Goal: Information Seeking & Learning: Learn about a topic

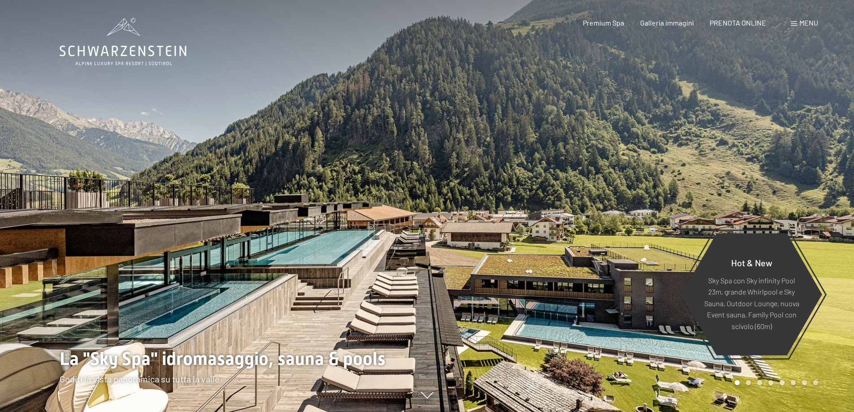
click at [797, 25] on span at bounding box center [794, 24] width 6 height 4
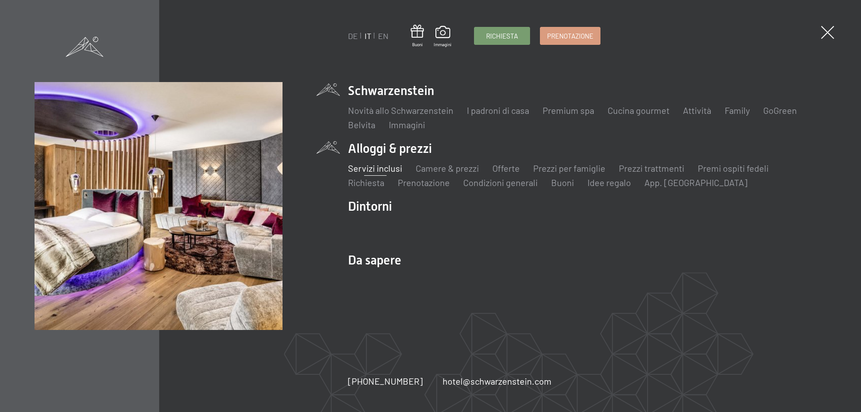
click at [365, 167] on link "Servizi inclusi" at bounding box center [375, 168] width 54 height 11
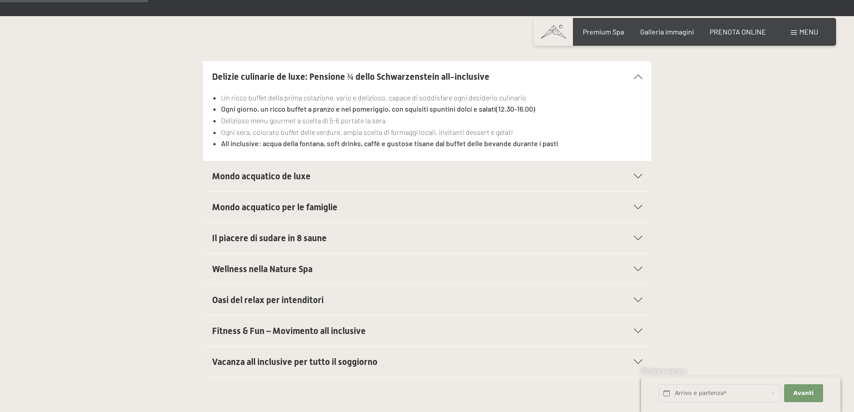
scroll to position [314, 0]
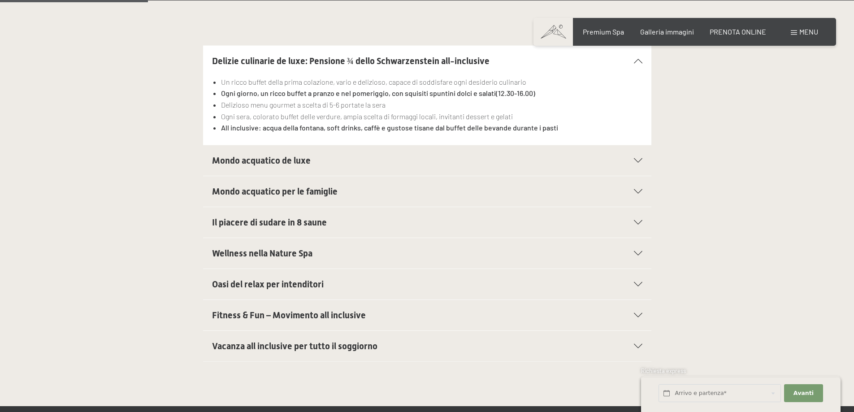
click at [637, 342] on div "Vacanza all inclusive per tutto il soggiorno" at bounding box center [427, 346] width 430 height 30
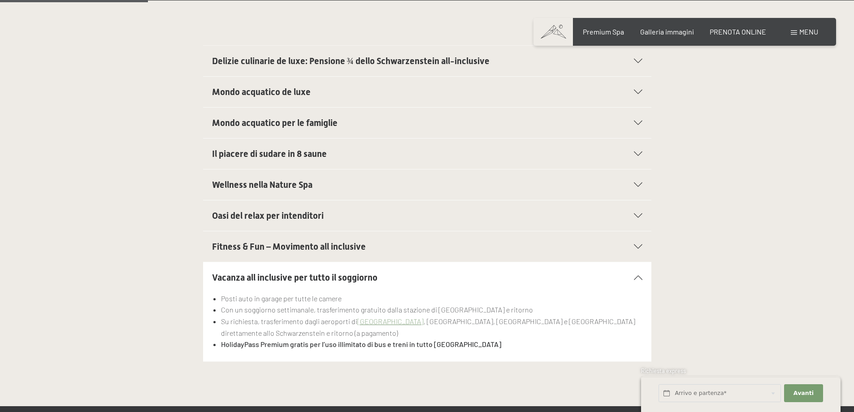
click at [632, 247] on div at bounding box center [633, 246] width 20 height 4
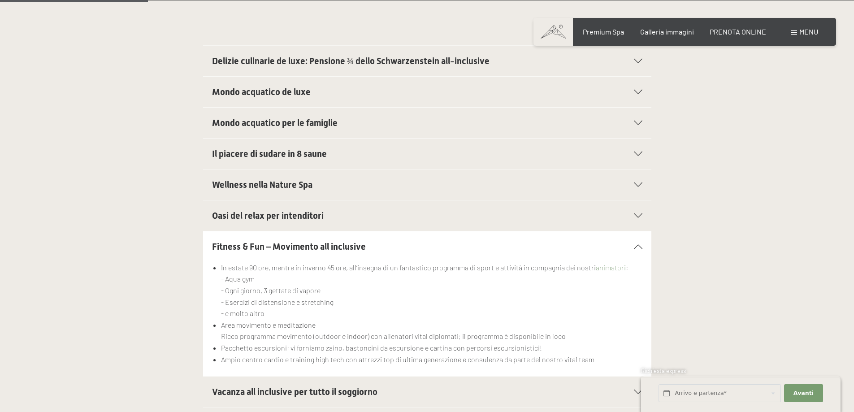
click at [632, 247] on div at bounding box center [633, 246] width 20 height 4
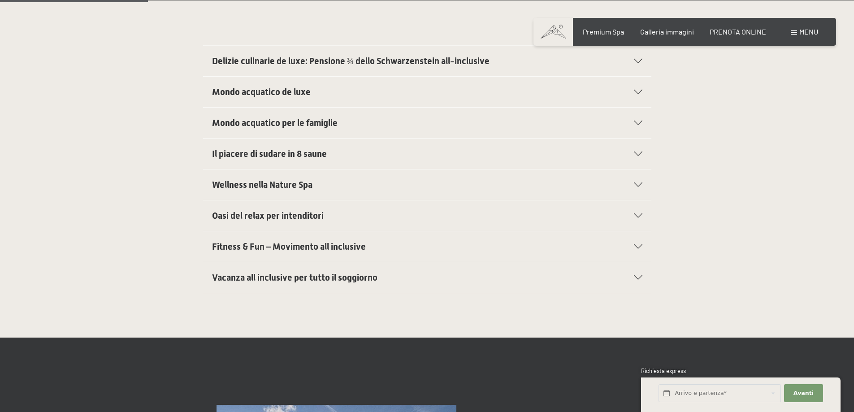
click at [632, 124] on div at bounding box center [633, 123] width 20 height 4
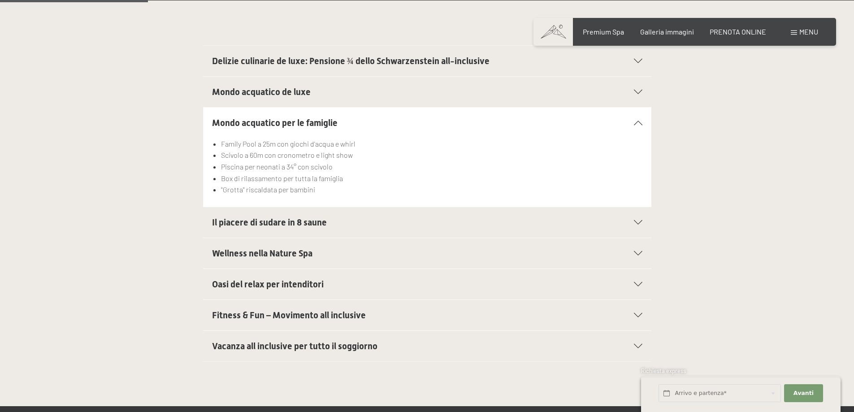
click at [632, 124] on div at bounding box center [633, 123] width 20 height 4
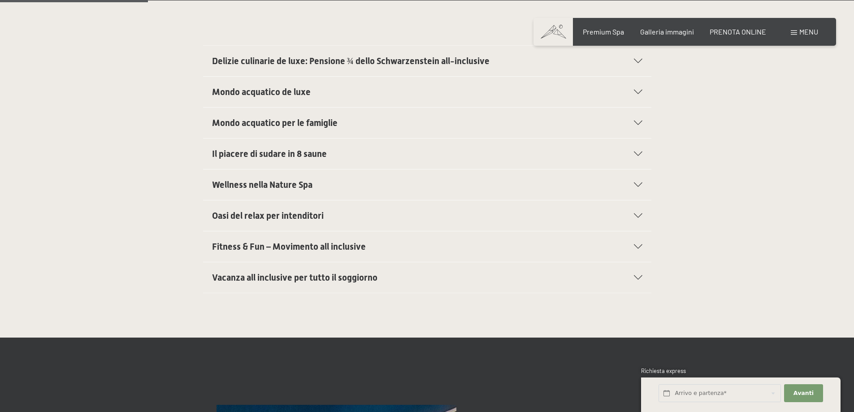
click at [634, 95] on div "Mondo acquatico de luxe" at bounding box center [427, 92] width 430 height 30
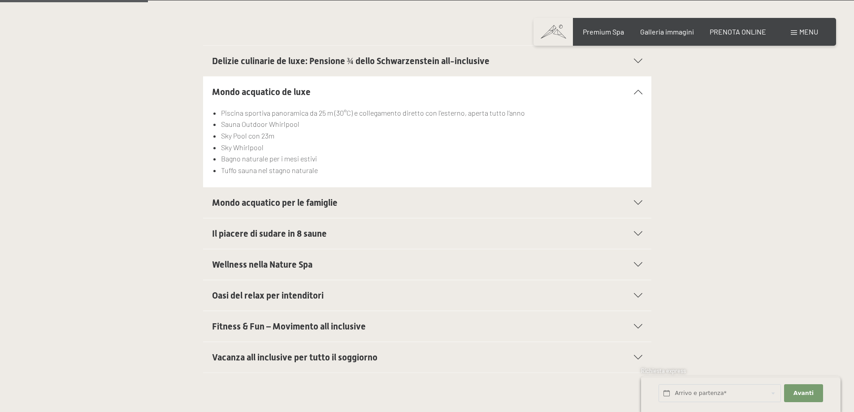
click at [642, 57] on section "Delizie culinarie de luxe: Pensione ¾ dello Schwarzenstein all-inclusive Un ric…" at bounding box center [427, 60] width 448 height 31
click at [638, 59] on icon at bounding box center [638, 61] width 9 height 4
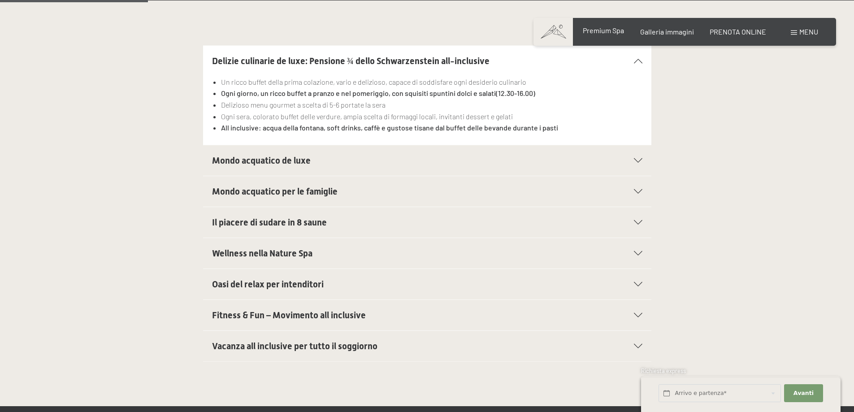
click at [606, 34] on span "Premium Spa" at bounding box center [603, 30] width 41 height 9
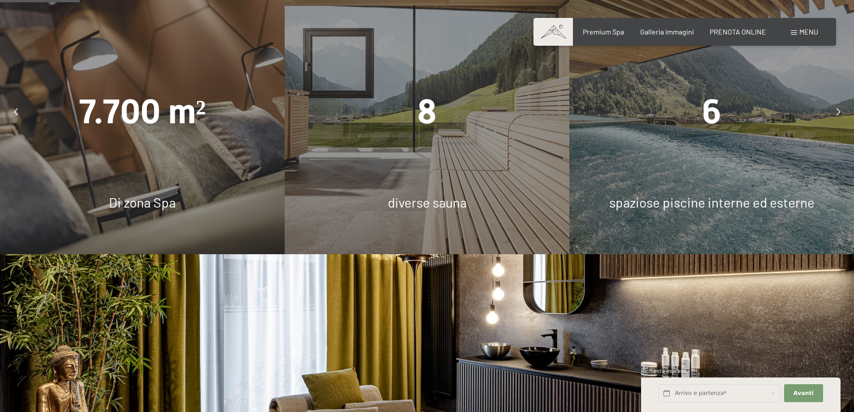
scroll to position [762, 0]
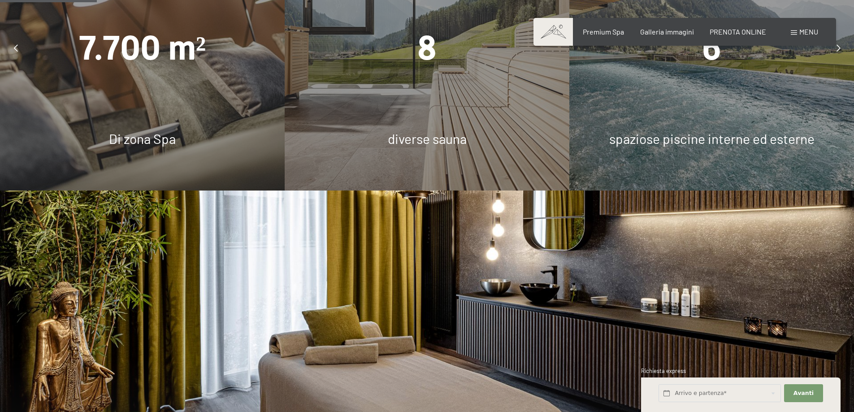
click at [838, 52] on icon at bounding box center [839, 47] width 4 height 7
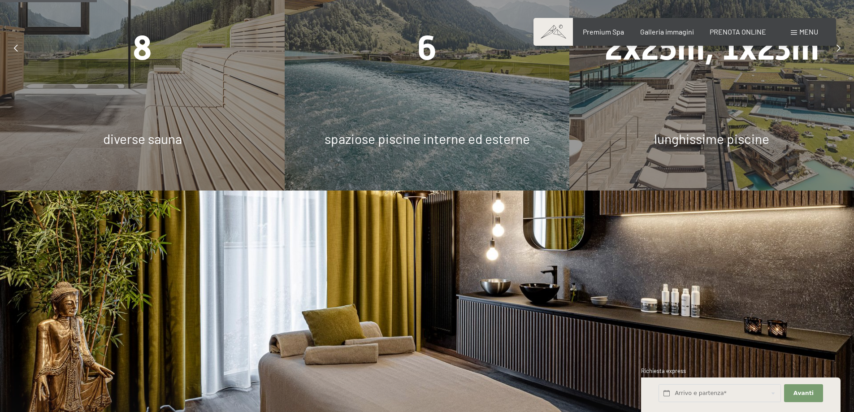
click at [837, 52] on icon at bounding box center [839, 47] width 4 height 7
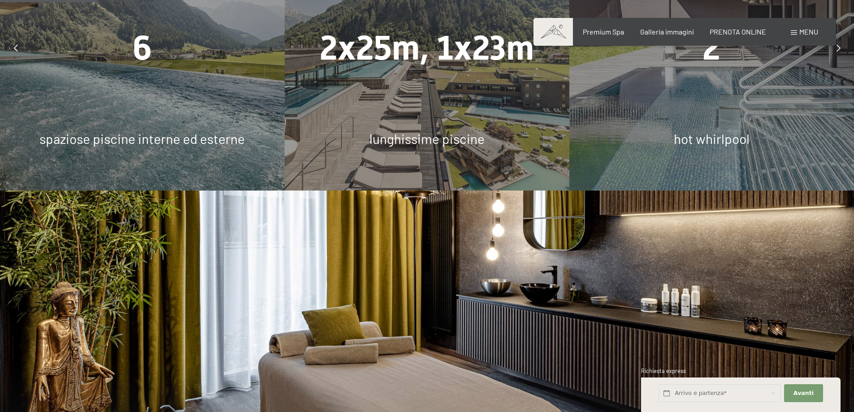
click at [837, 52] on icon at bounding box center [839, 47] width 4 height 7
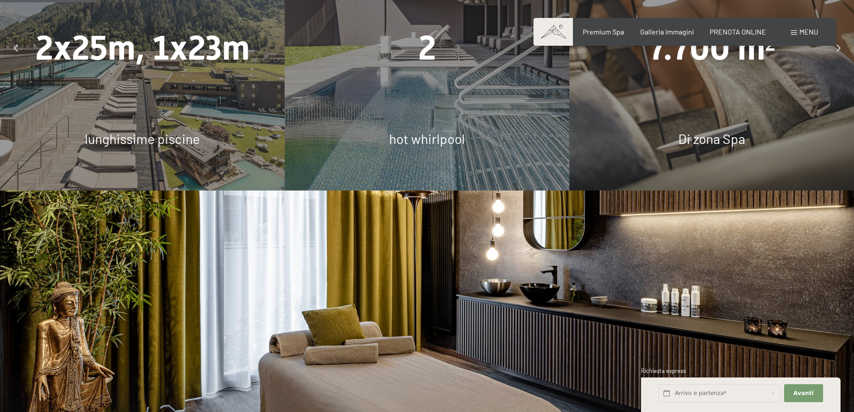
click at [837, 52] on icon at bounding box center [839, 47] width 4 height 7
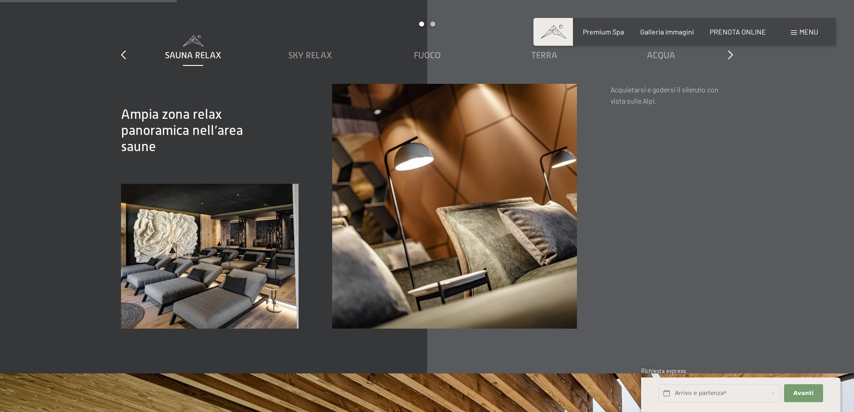
scroll to position [1390, 0]
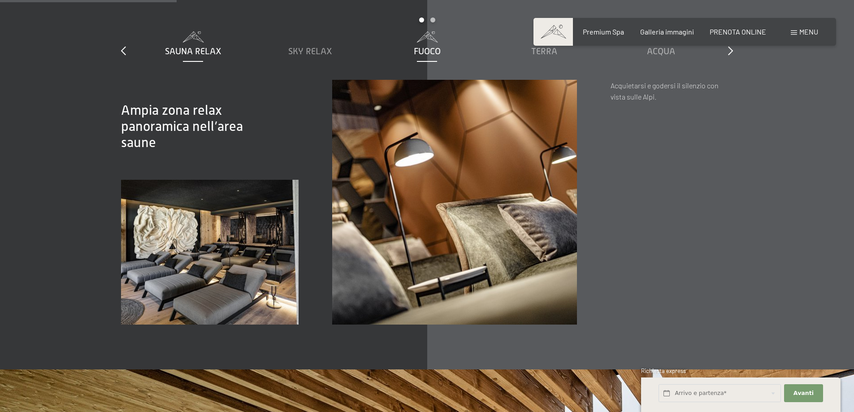
click at [425, 56] on span "Fuoco" at bounding box center [427, 51] width 27 height 10
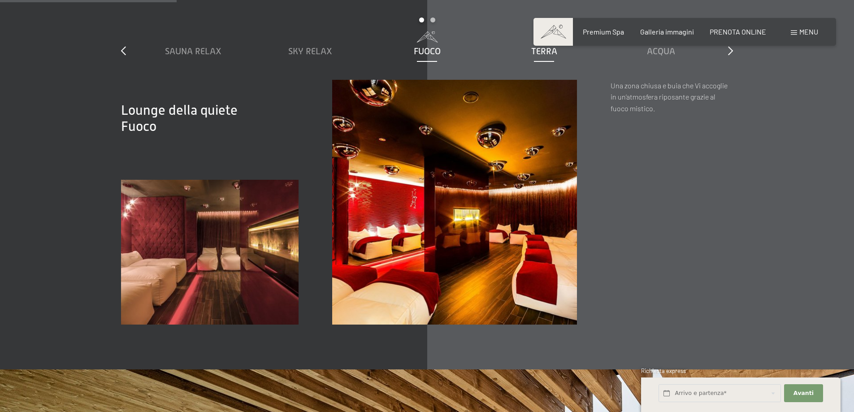
click at [545, 56] on span "Terra" at bounding box center [544, 51] width 26 height 10
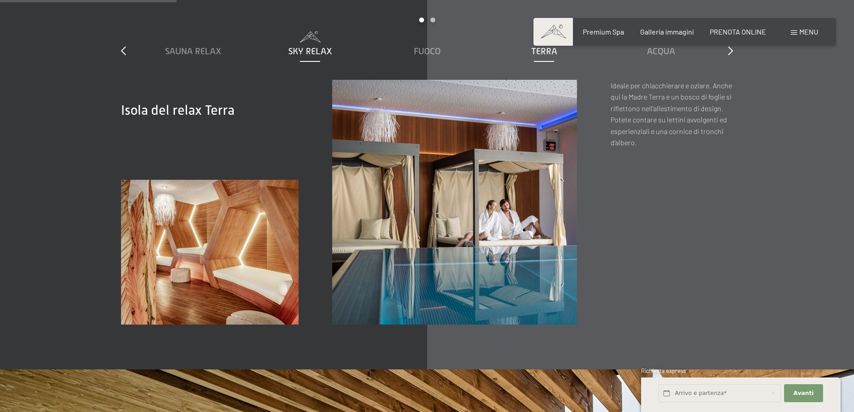
click at [300, 56] on span "Sky Relax" at bounding box center [310, 51] width 44 height 10
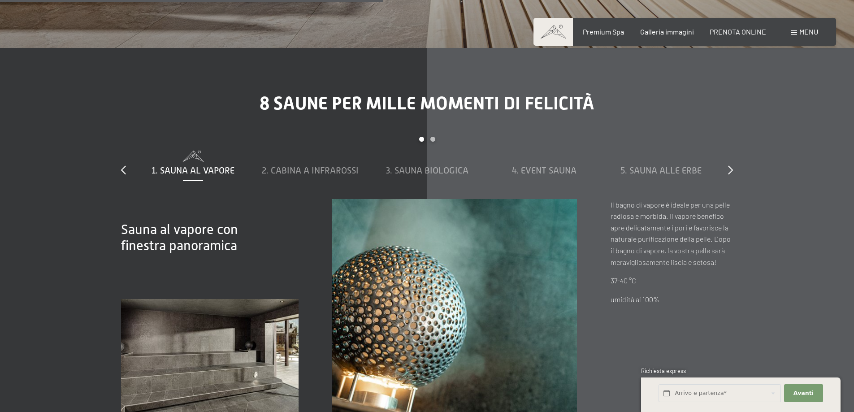
scroll to position [3139, 0]
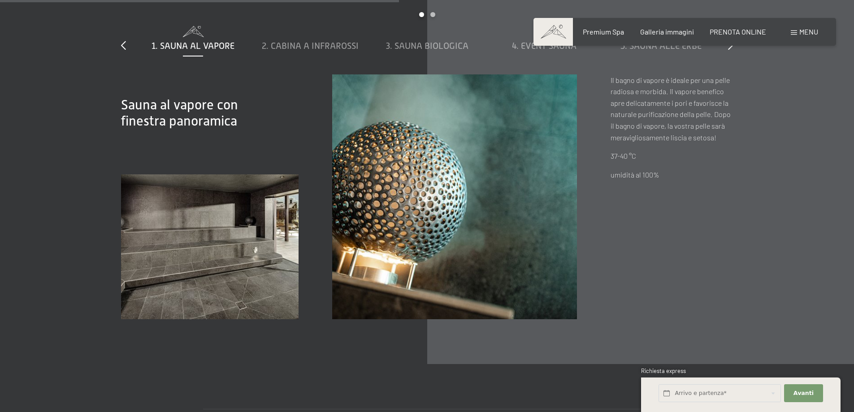
click at [805, 35] on div "Menu" at bounding box center [804, 32] width 27 height 10
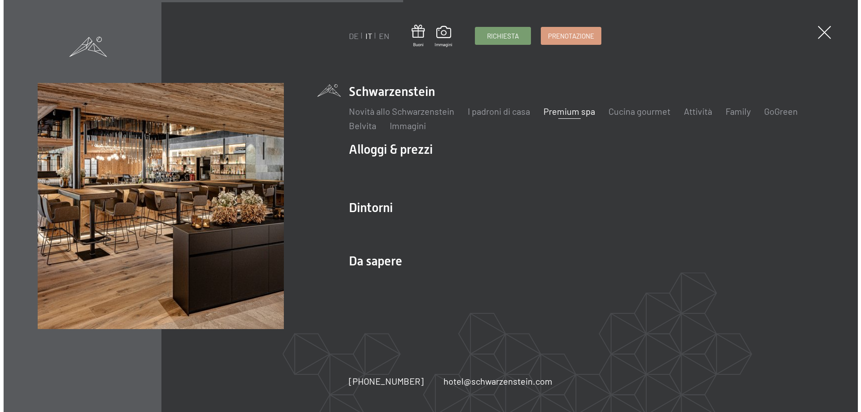
scroll to position [3150, 0]
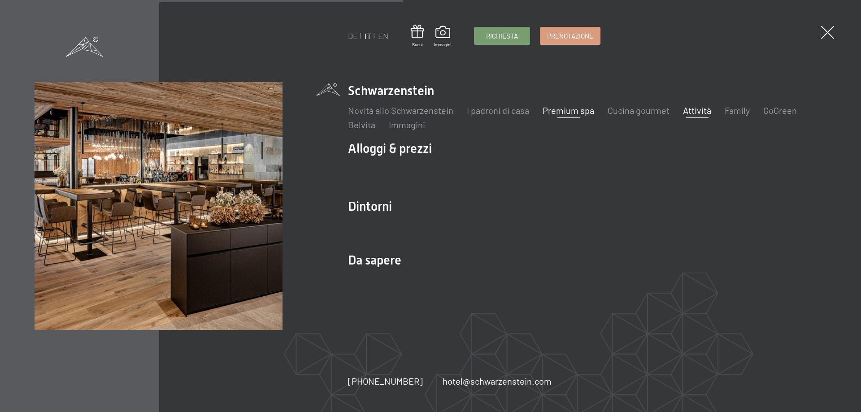
click at [696, 112] on link "Attività" at bounding box center [697, 110] width 28 height 11
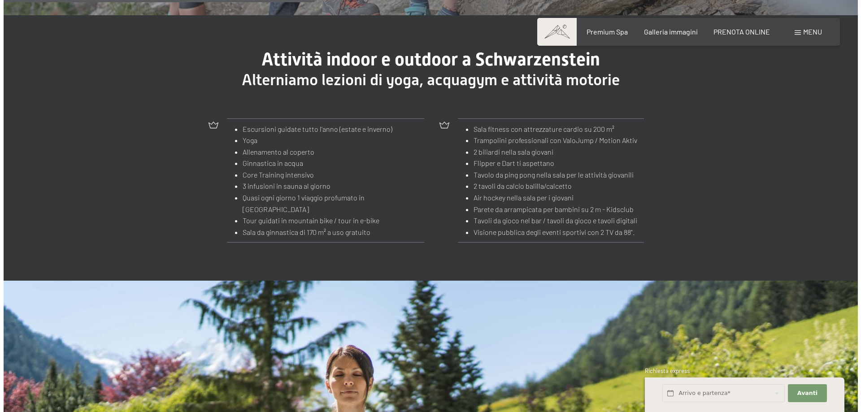
scroll to position [1031, 0]
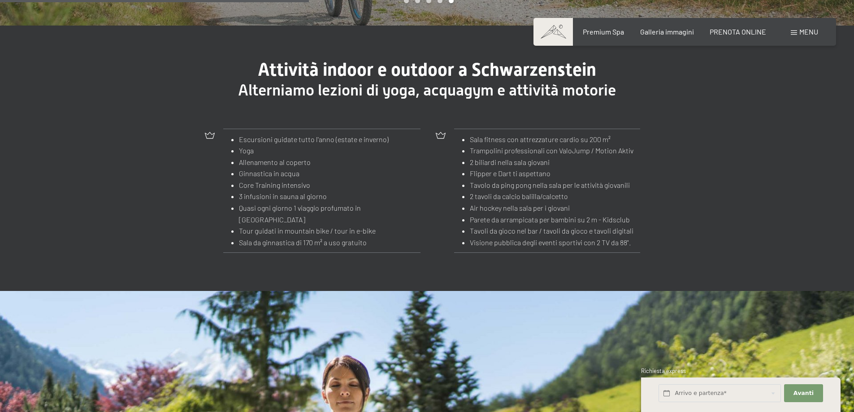
click at [793, 34] on span at bounding box center [794, 32] width 6 height 4
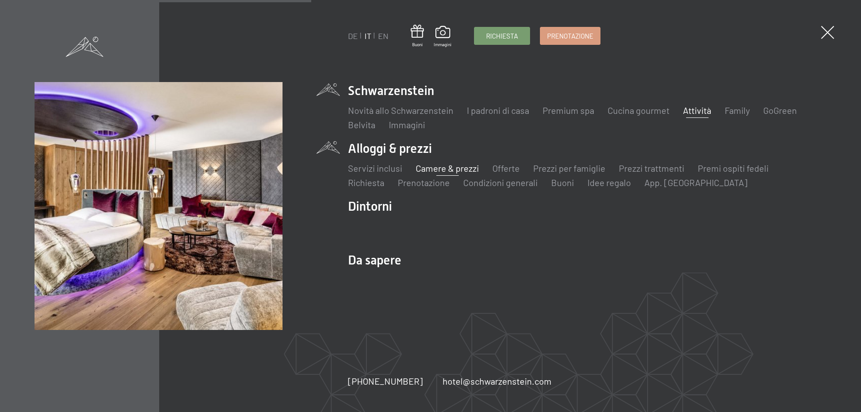
click at [438, 169] on link "Camere & prezzi" at bounding box center [447, 168] width 63 height 11
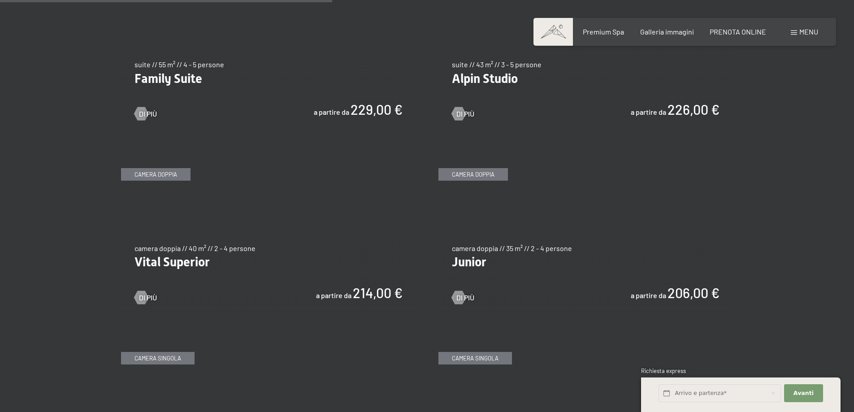
scroll to position [1211, 0]
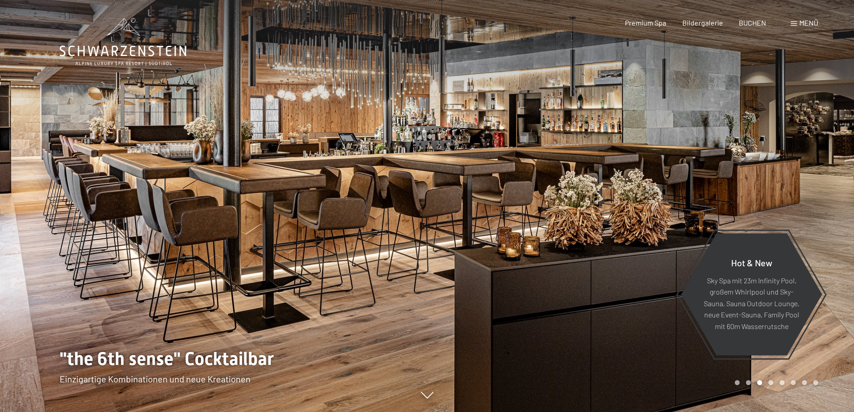
click at [799, 22] on div "Menü" at bounding box center [804, 23] width 27 height 10
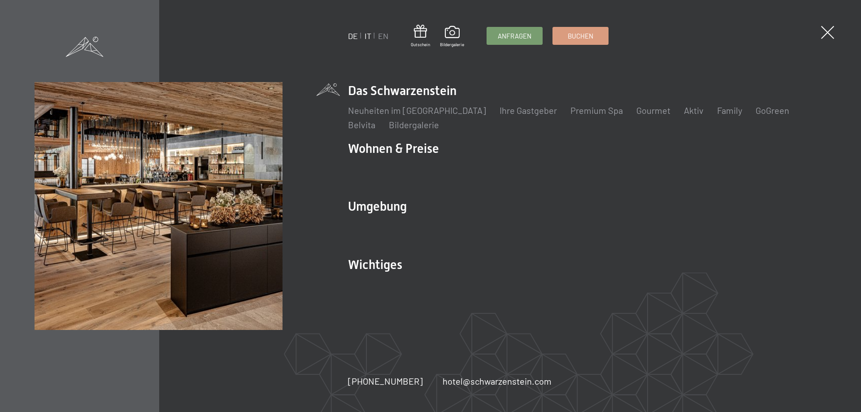
click at [367, 36] on link "IT" at bounding box center [368, 36] width 7 height 10
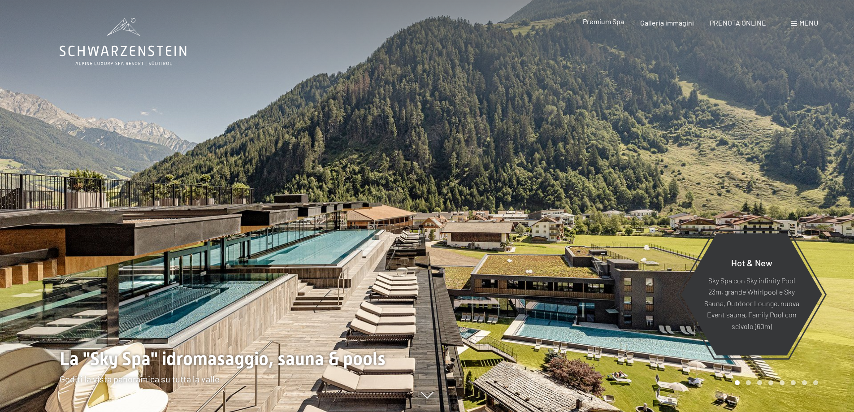
click at [606, 22] on span "Premium Spa" at bounding box center [603, 21] width 41 height 9
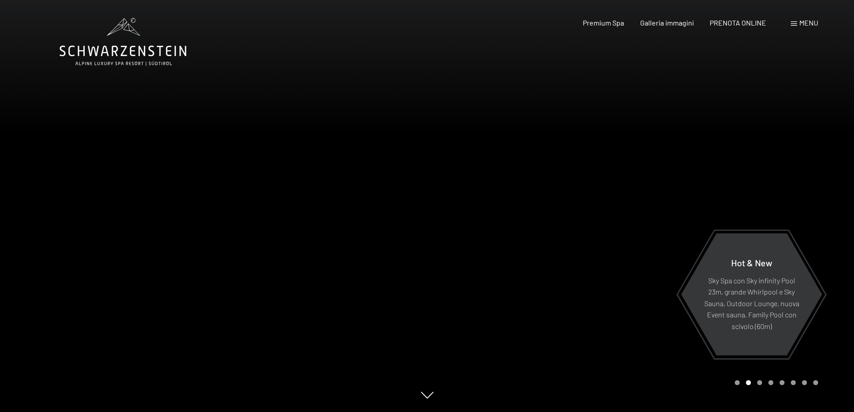
click at [791, 25] on span at bounding box center [794, 24] width 6 height 4
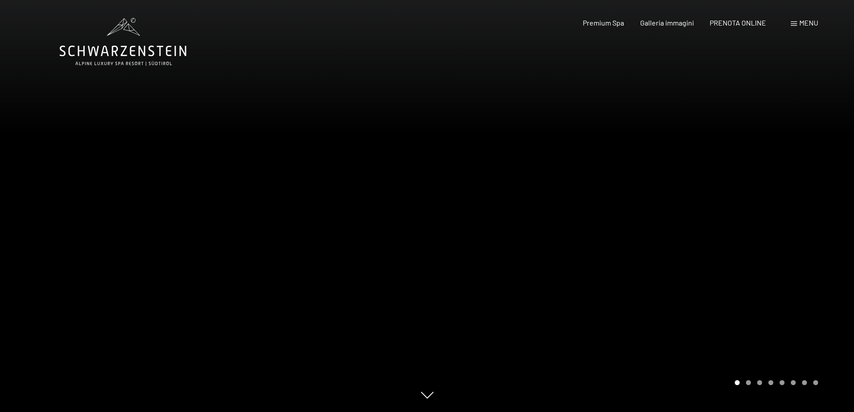
click at [808, 25] on span "Menu" at bounding box center [808, 22] width 19 height 9
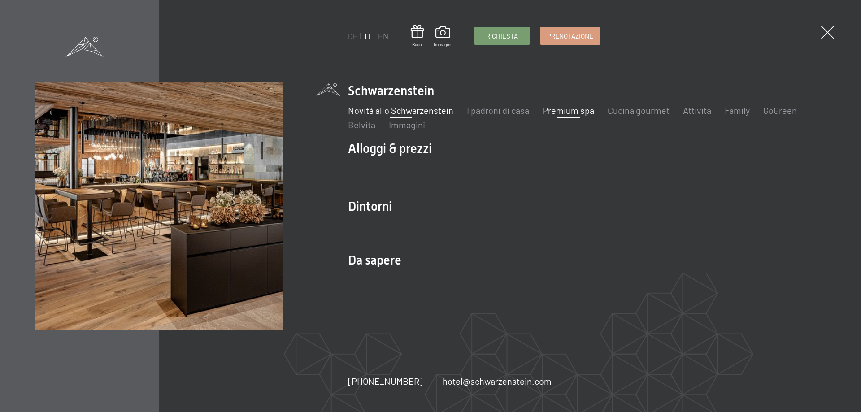
click at [383, 105] on link "Novità allo Schwarzenstein" at bounding box center [400, 110] width 105 height 11
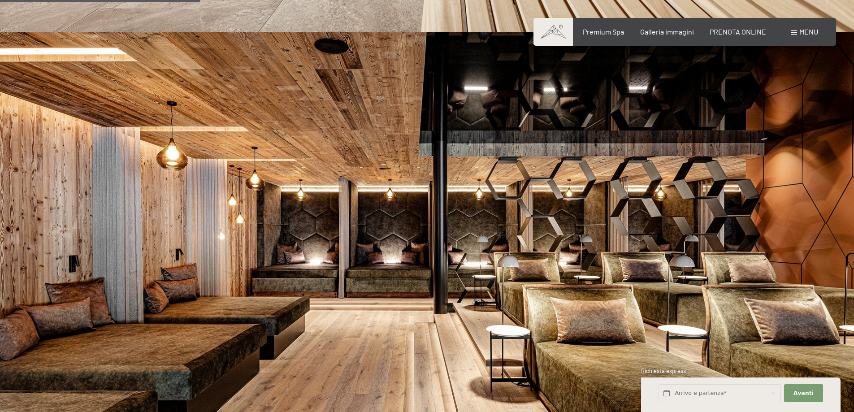
scroll to position [807, 0]
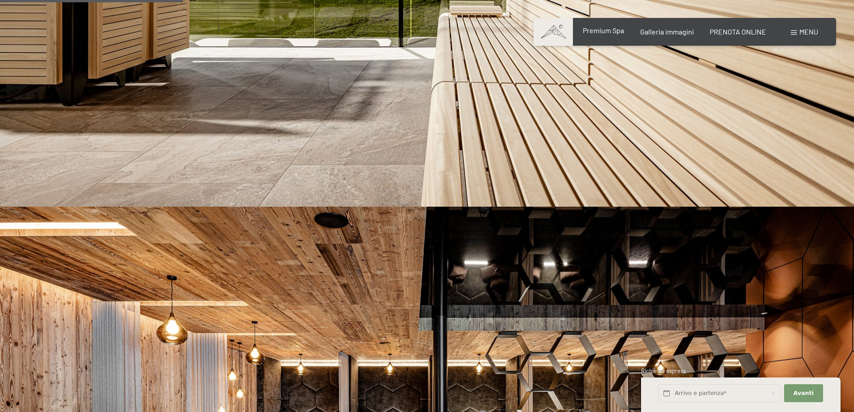
click at [597, 30] on span "Premium Spa" at bounding box center [603, 30] width 41 height 9
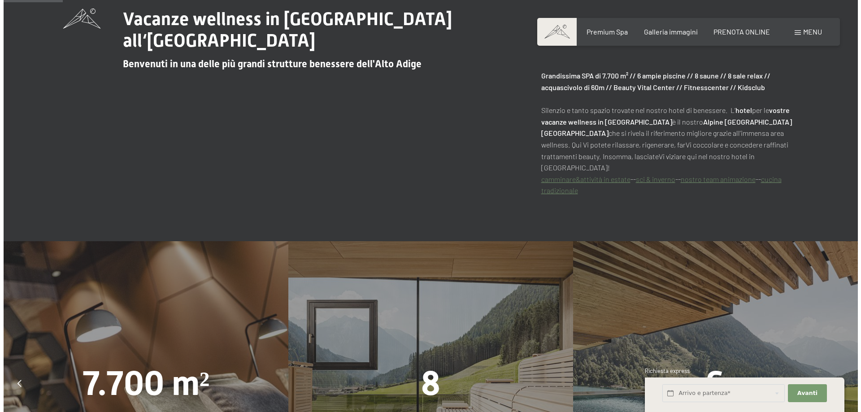
scroll to position [673, 0]
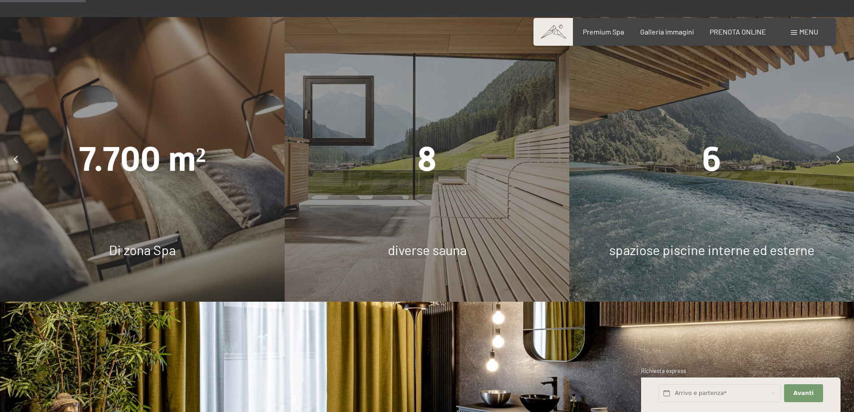
click at [437, 156] on div "8" at bounding box center [427, 159] width 285 height 48
click at [839, 148] on div at bounding box center [838, 159] width 22 height 22
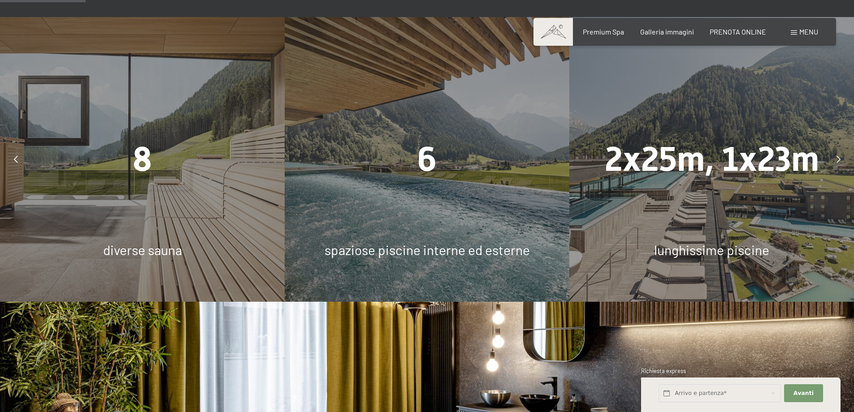
click at [839, 148] on div at bounding box center [838, 159] width 22 height 22
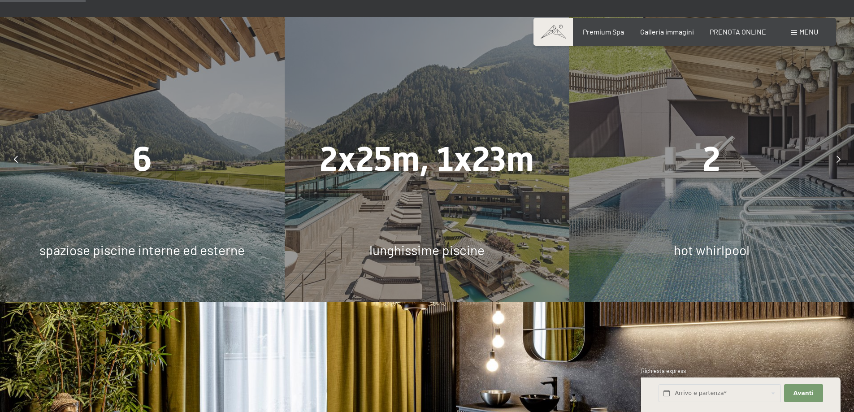
click at [839, 148] on div at bounding box center [838, 159] width 22 height 22
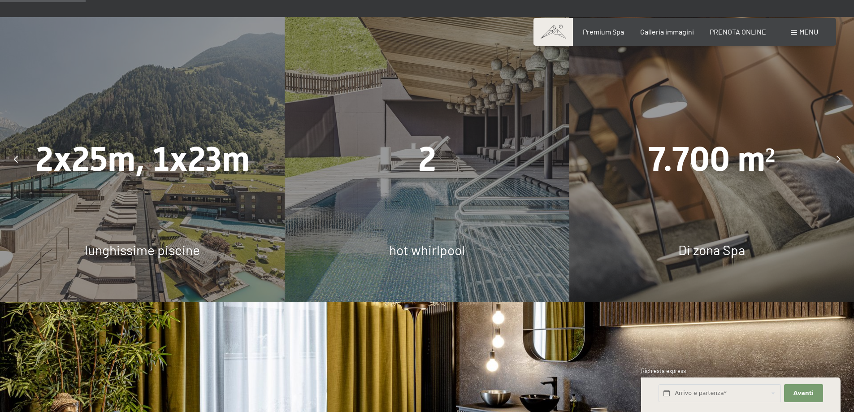
click at [839, 148] on div at bounding box center [838, 159] width 22 height 22
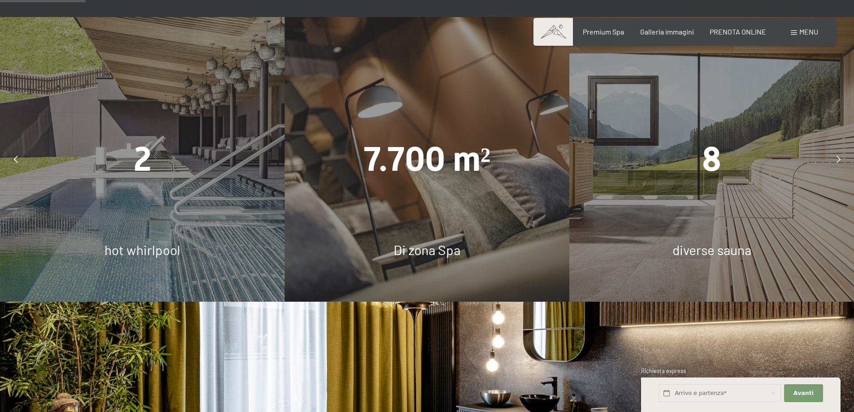
click at [839, 148] on div at bounding box center [838, 159] width 22 height 22
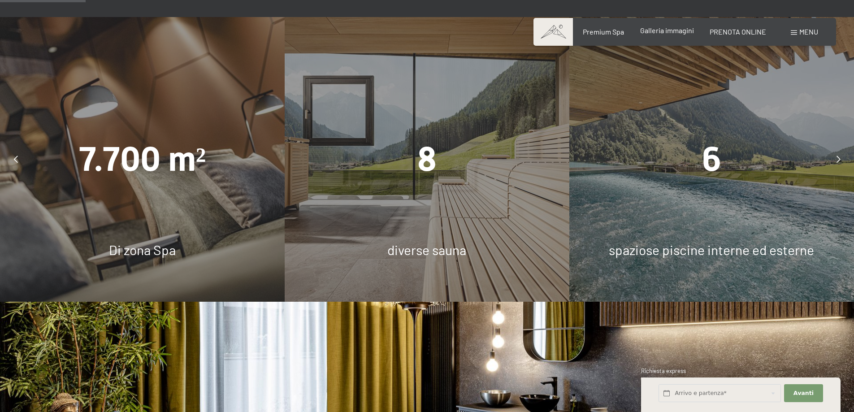
click at [661, 36] on div "Premium Spa Galleria immagini PRENOTA ONLINE" at bounding box center [666, 32] width 230 height 10
click at [659, 31] on span "Galleria immagini" at bounding box center [667, 30] width 54 height 9
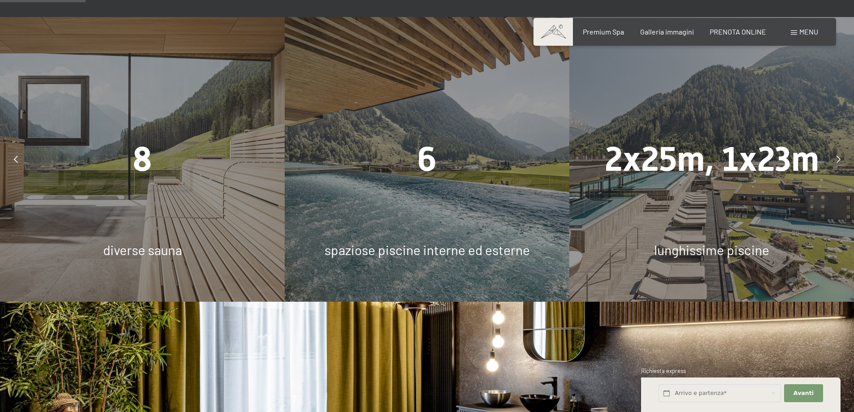
click at [737, 37] on div "Prenotazione Richiesta Premium Spa Galleria immagini PRENOTA ONLINE Menu DE IT …" at bounding box center [684, 32] width 267 height 10
click at [736, 30] on span "PRENOTA ONLINE" at bounding box center [738, 30] width 56 height 9
click at [798, 31] on div "Menu" at bounding box center [804, 32] width 27 height 10
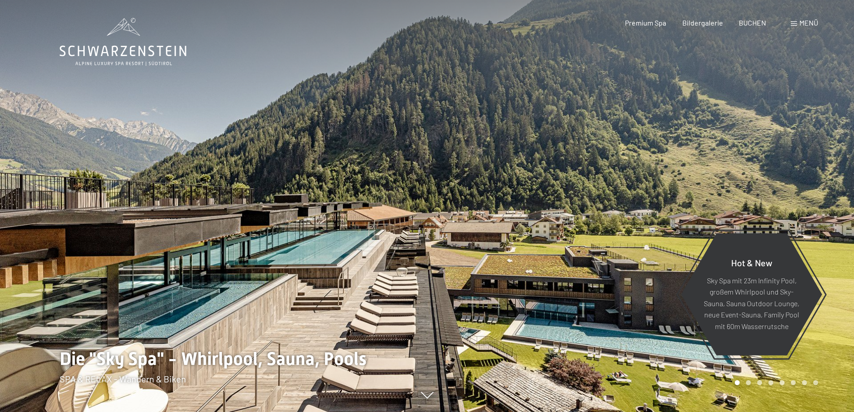
click at [798, 22] on div "Menü" at bounding box center [804, 23] width 27 height 10
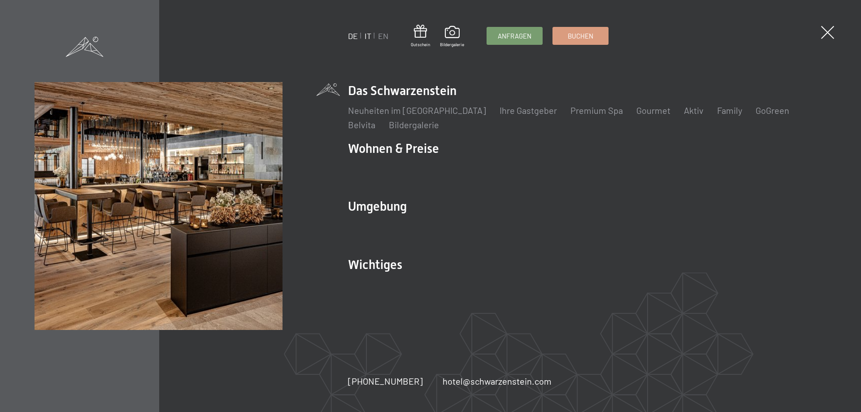
click at [367, 38] on link "IT" at bounding box center [368, 36] width 7 height 10
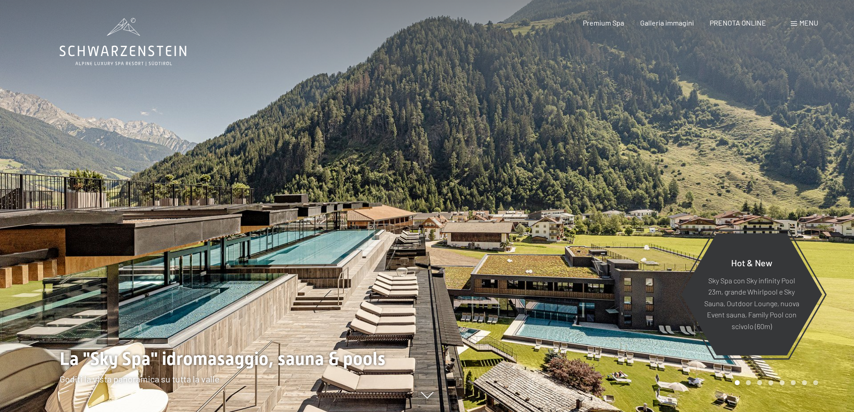
click at [800, 23] on span "Menu" at bounding box center [808, 22] width 19 height 9
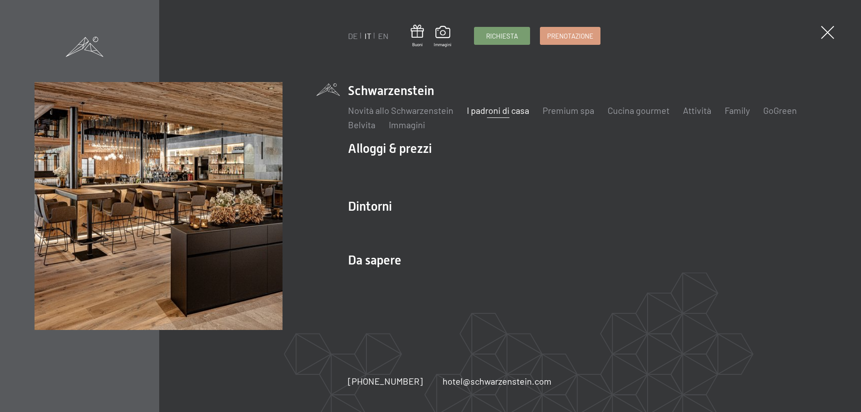
click at [508, 111] on link "I padroni di casa" at bounding box center [498, 110] width 62 height 11
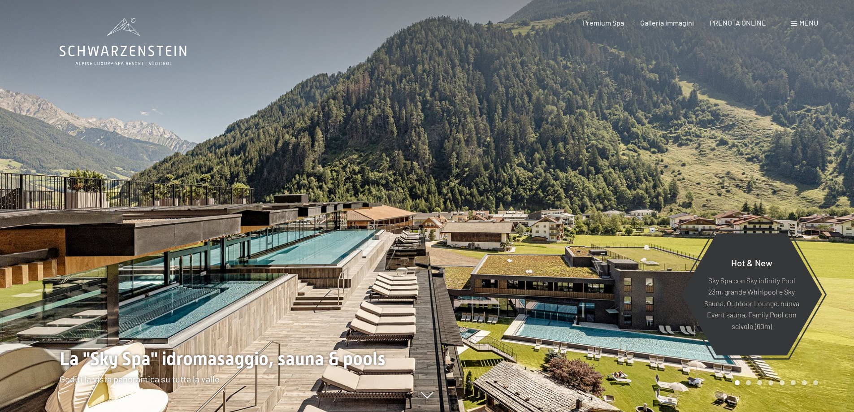
click at [794, 22] on span at bounding box center [794, 24] width 6 height 4
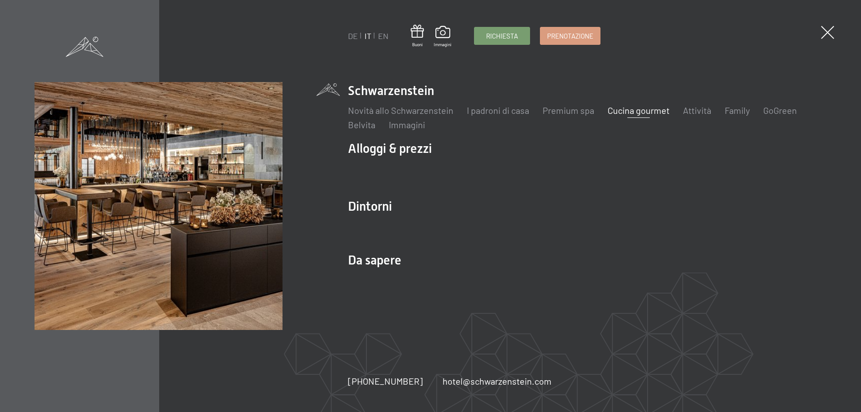
click at [624, 110] on link "Cucina gourmet" at bounding box center [639, 110] width 62 height 11
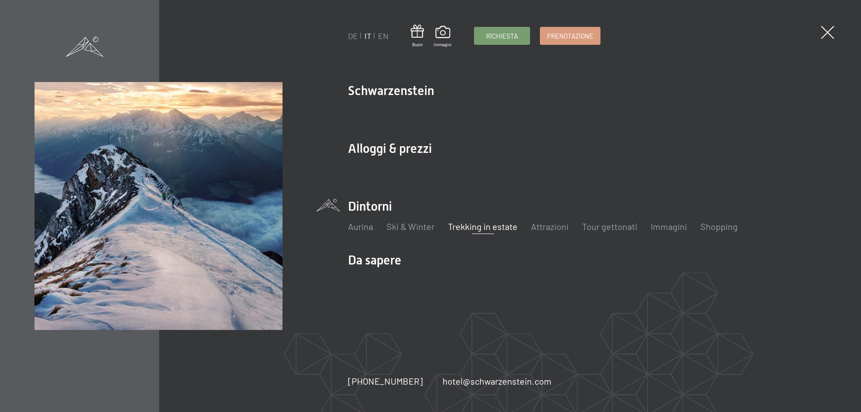
click at [467, 228] on link "Trekking in estate" at bounding box center [482, 226] width 69 height 11
click at [361, 225] on link "Aurina" at bounding box center [360, 226] width 25 height 11
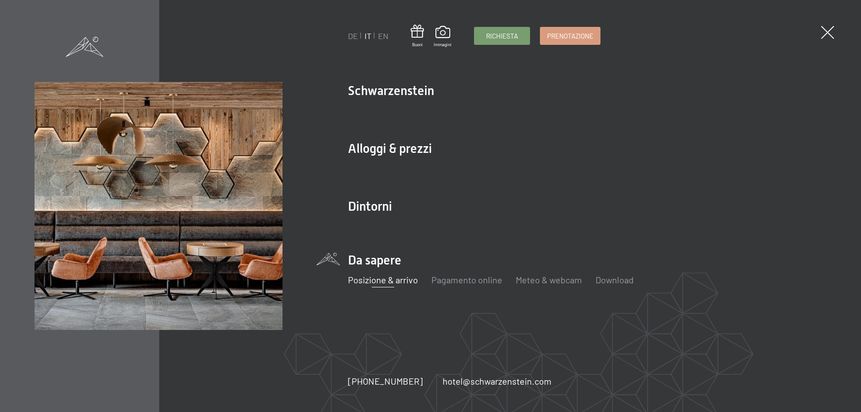
click at [388, 281] on link "Posizione & arrivo" at bounding box center [383, 279] width 70 height 11
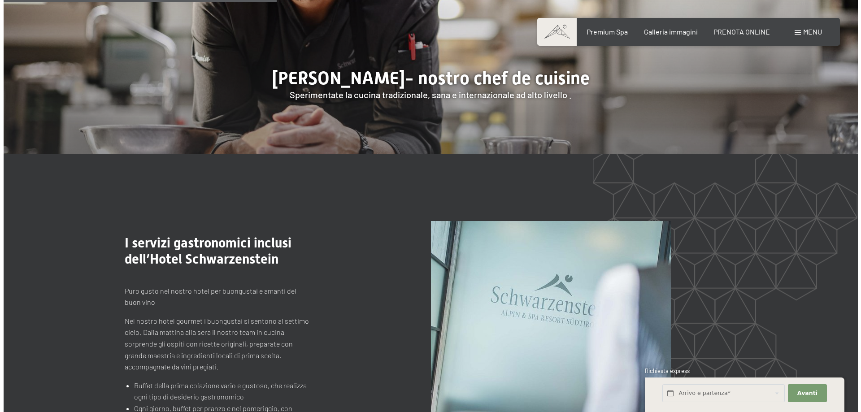
scroll to position [897, 0]
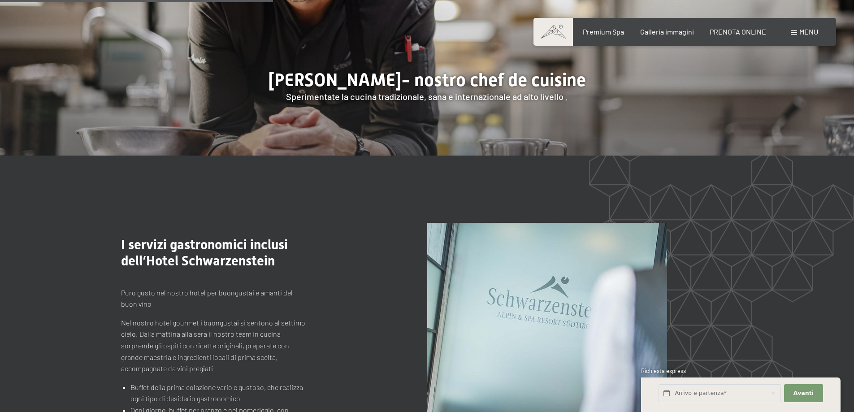
click at [803, 35] on span "Menu" at bounding box center [808, 31] width 19 height 9
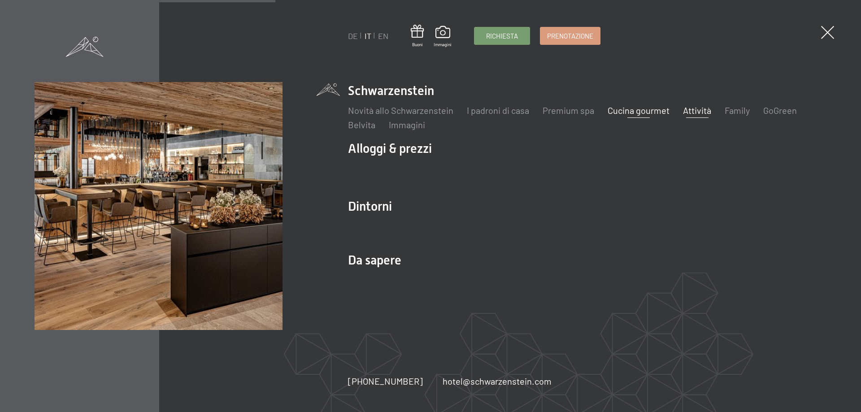
click at [694, 111] on link "Attività" at bounding box center [697, 110] width 28 height 11
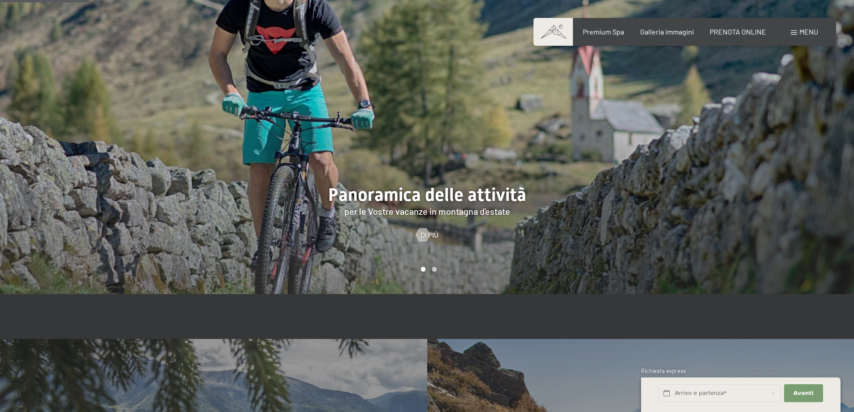
scroll to position [628, 0]
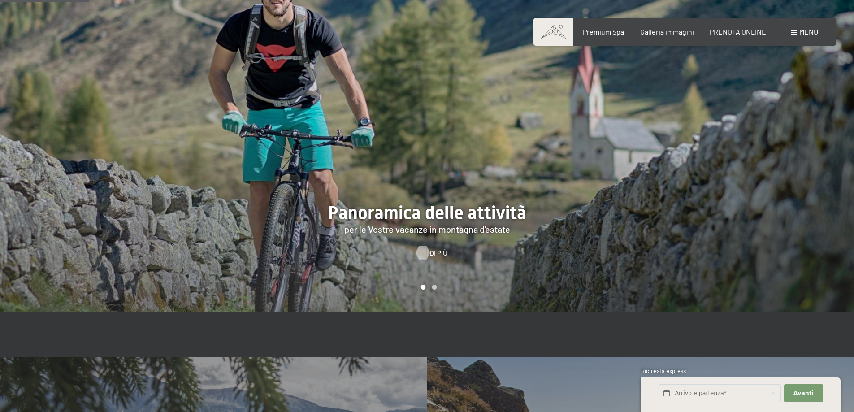
click at [443, 248] on span "Di più" at bounding box center [439, 253] width 18 height 10
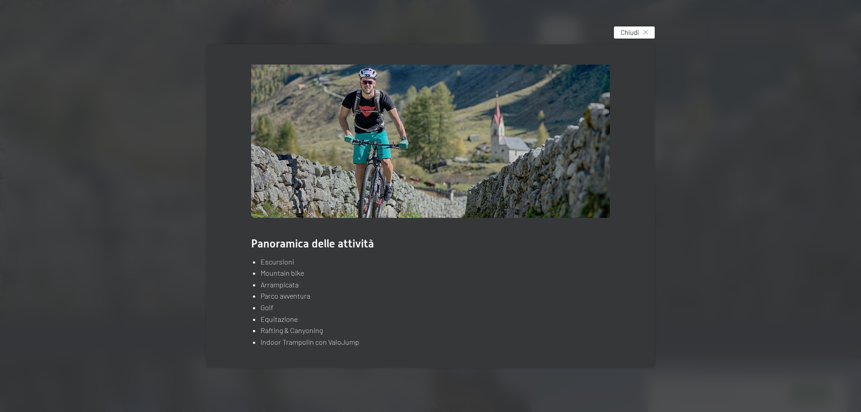
click at [642, 30] on div "Chiudi" at bounding box center [634, 32] width 41 height 12
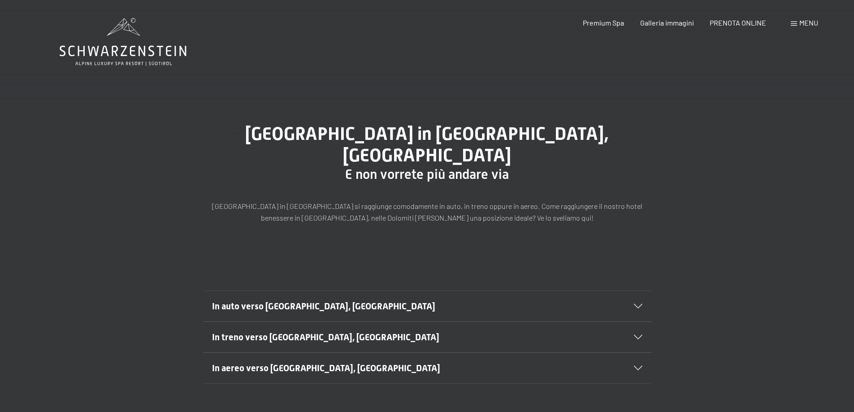
click at [798, 28] on div "Prenotazione Richiesta Premium Spa Galleria immagini PRENOTA ONLINE Menu DE IT …" at bounding box center [684, 23] width 267 height 10
click at [796, 18] on div "Prenotazione Richiesta Premium Spa Galleria immagini PRENOTA ONLINE Menu DE IT …" at bounding box center [684, 23] width 267 height 10
click at [796, 22] on span at bounding box center [794, 24] width 6 height 4
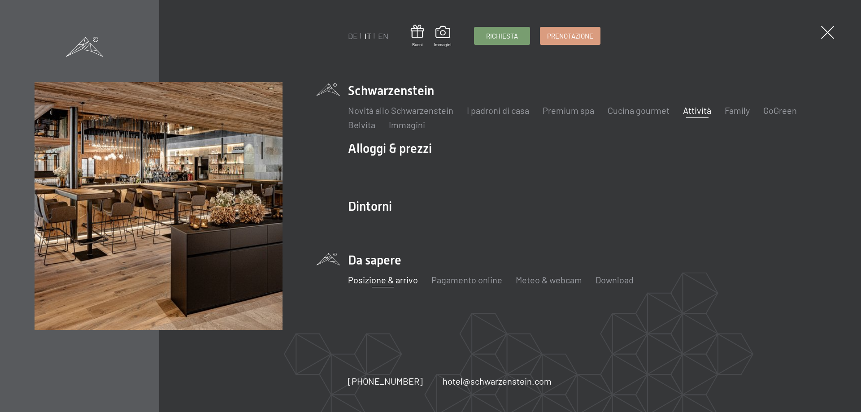
click at [692, 110] on link "Attività" at bounding box center [697, 110] width 28 height 11
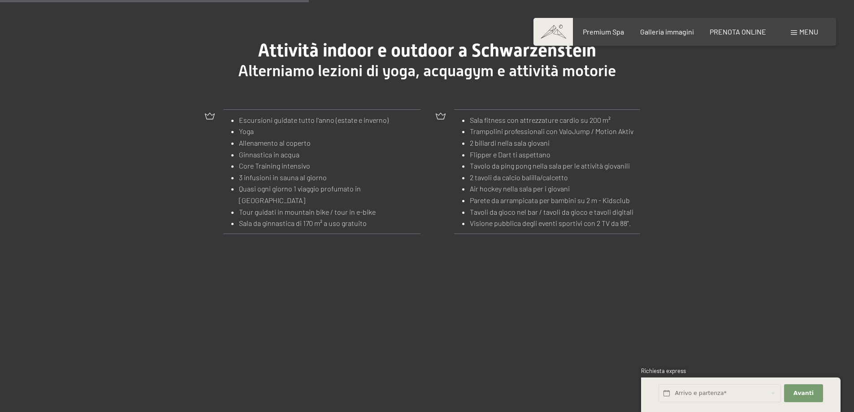
scroll to position [1031, 0]
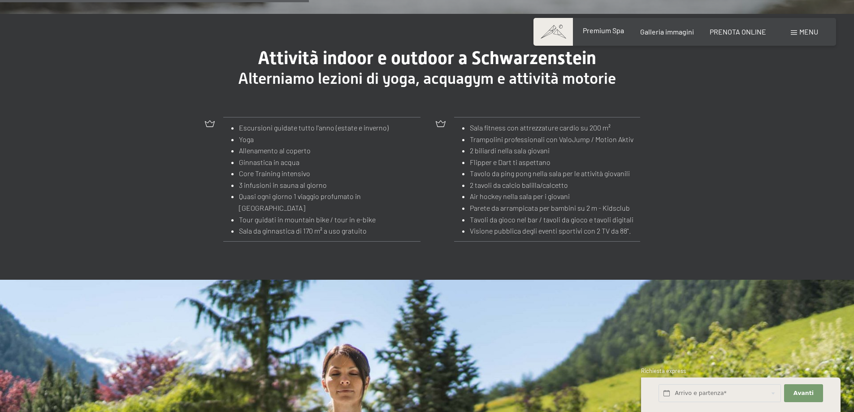
click at [609, 31] on span "Premium Spa" at bounding box center [603, 30] width 41 height 9
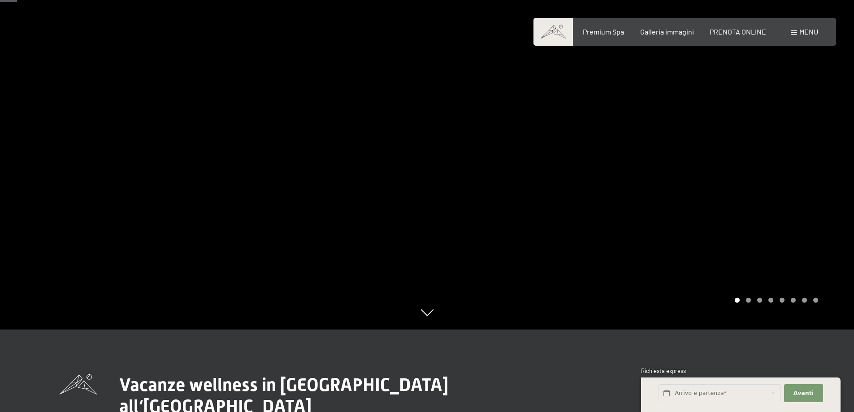
scroll to position [135, 0]
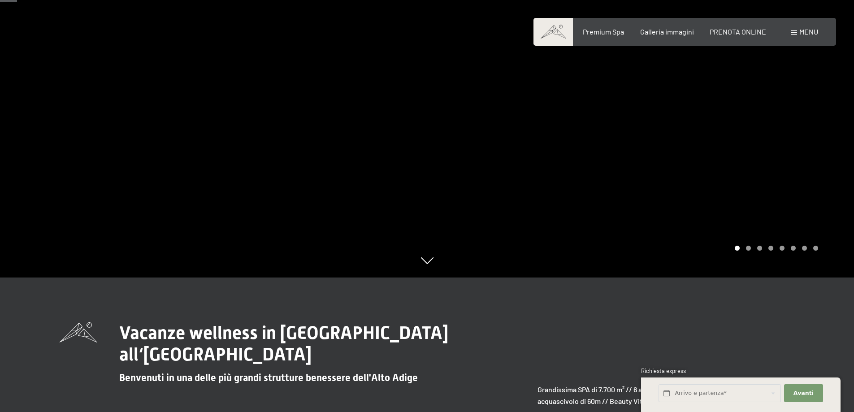
click at [747, 248] on div "Carousel Page 2" at bounding box center [748, 248] width 5 height 5
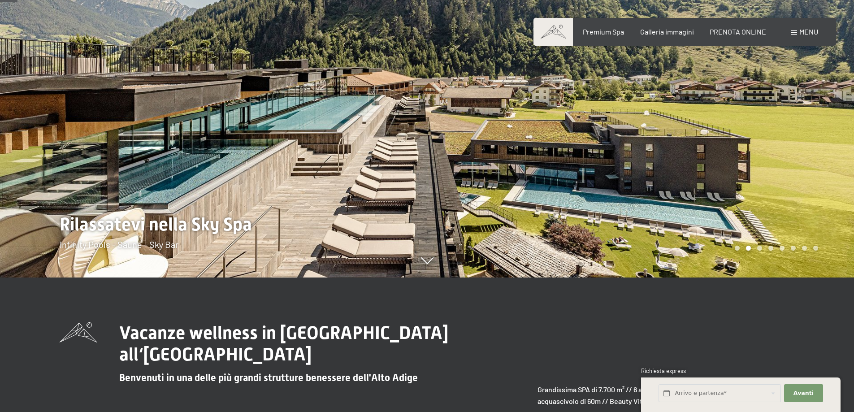
click at [770, 247] on div "Carousel Page 4" at bounding box center [770, 248] width 5 height 5
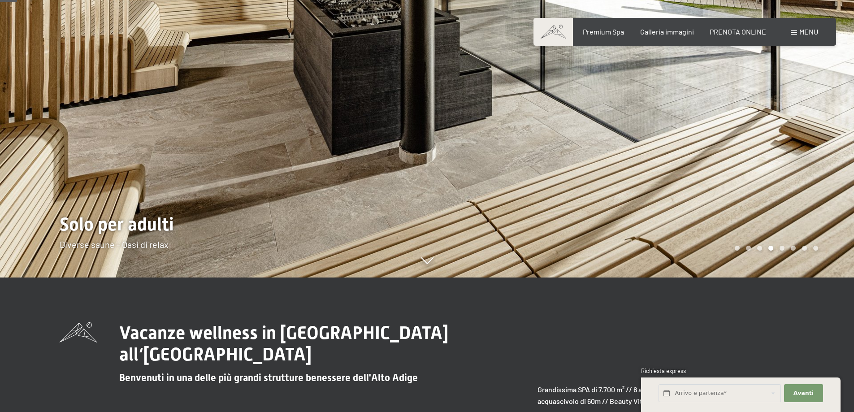
click at [786, 247] on div "Carousel Pagination" at bounding box center [775, 248] width 87 height 5
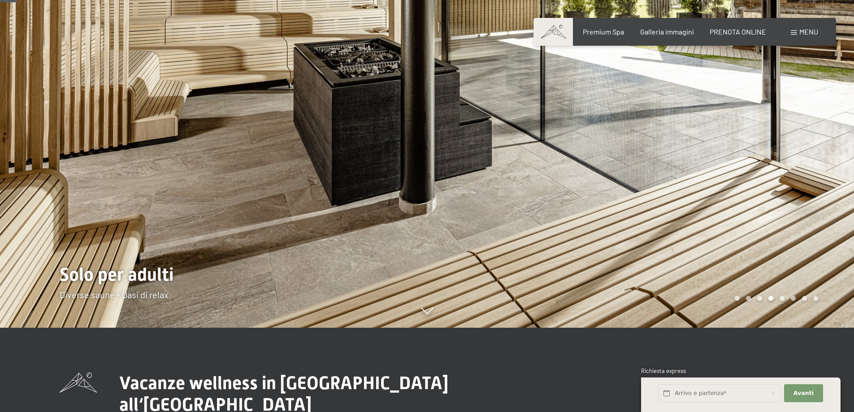
scroll to position [0, 0]
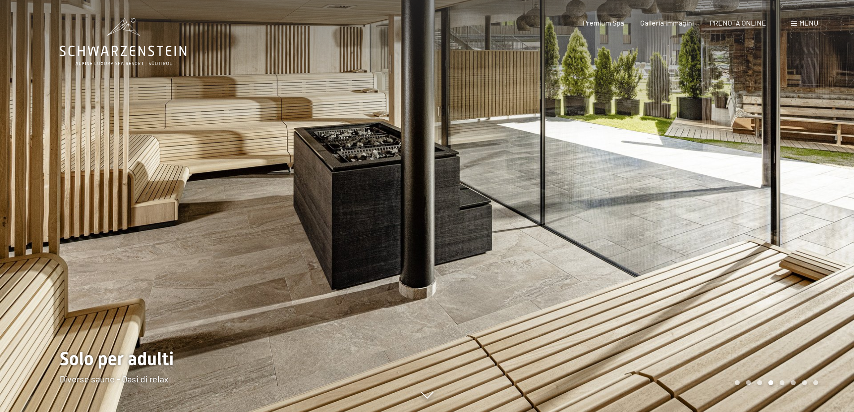
click at [110, 67] on div at bounding box center [213, 206] width 427 height 412
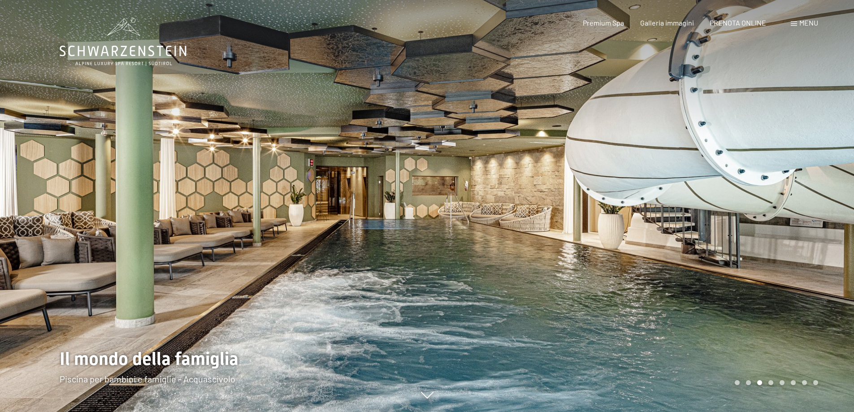
click at [104, 50] on icon at bounding box center [123, 42] width 127 height 48
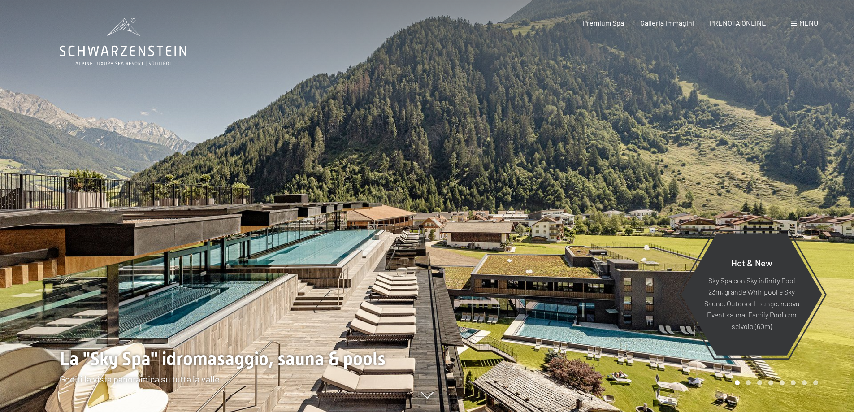
click at [801, 23] on span "Menu" at bounding box center [808, 22] width 19 height 9
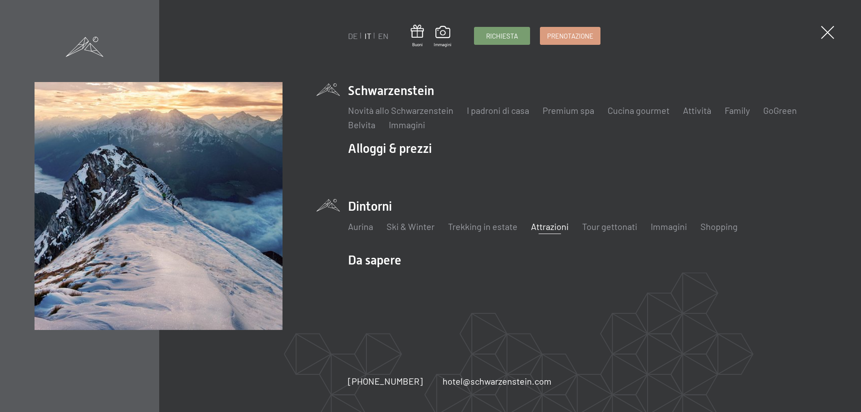
click at [541, 230] on link "Attrazioni" at bounding box center [550, 226] width 38 height 11
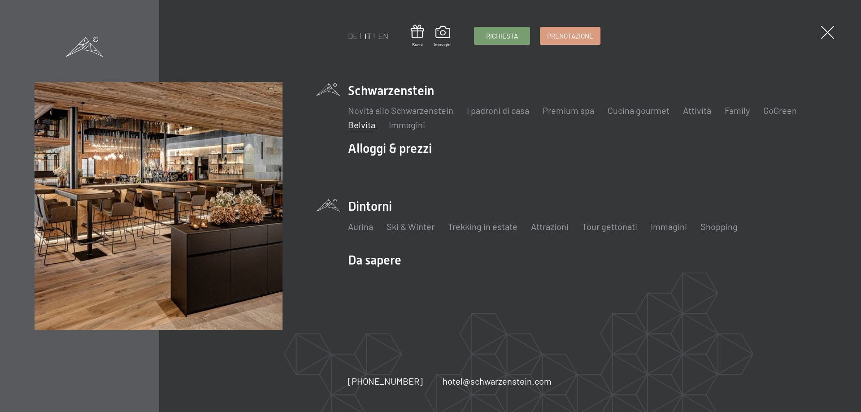
click at [364, 122] on link "Belvita" at bounding box center [361, 124] width 27 height 11
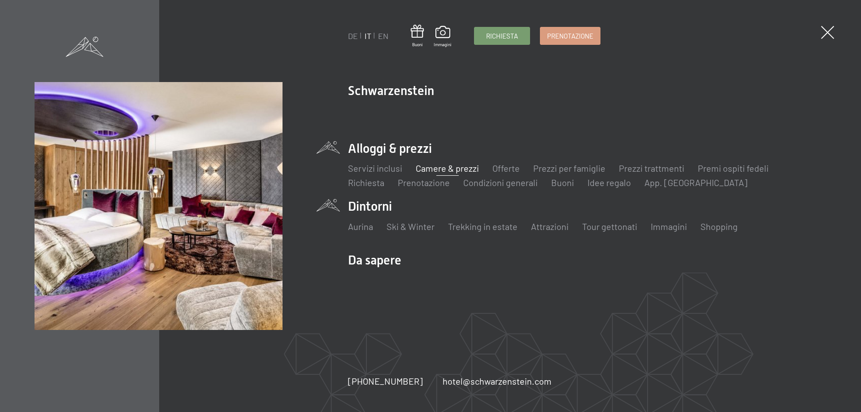
click at [441, 170] on link "Camere & prezzi" at bounding box center [447, 168] width 63 height 11
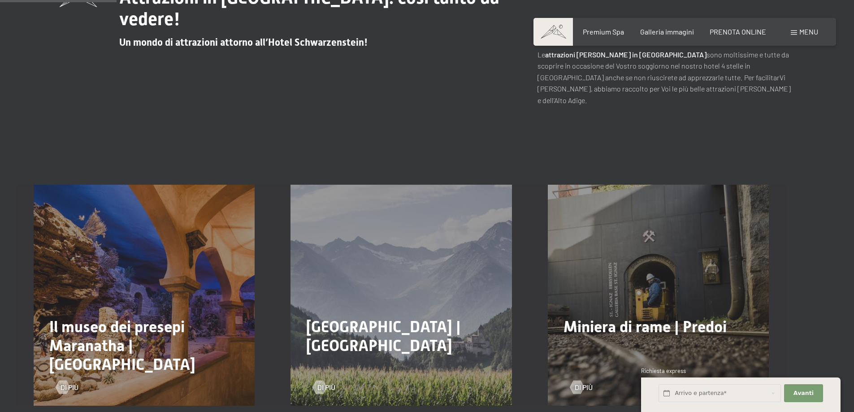
scroll to position [493, 0]
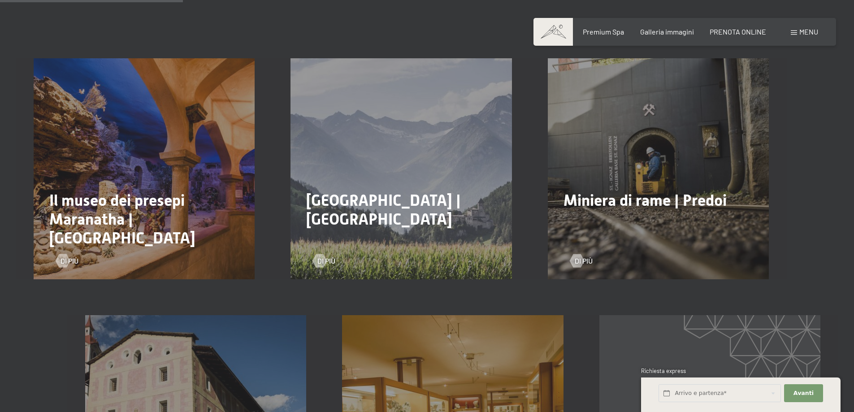
drag, startPoint x: 383, startPoint y: 191, endPoint x: 321, endPoint y: 249, distance: 84.4
click at [321, 256] on div "Di più" at bounding box center [324, 261] width 22 height 10
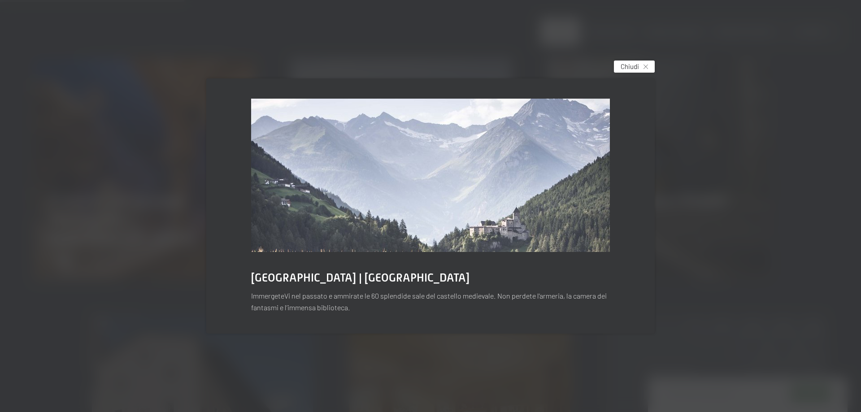
click at [625, 63] on span "Chiudi" at bounding box center [630, 66] width 18 height 9
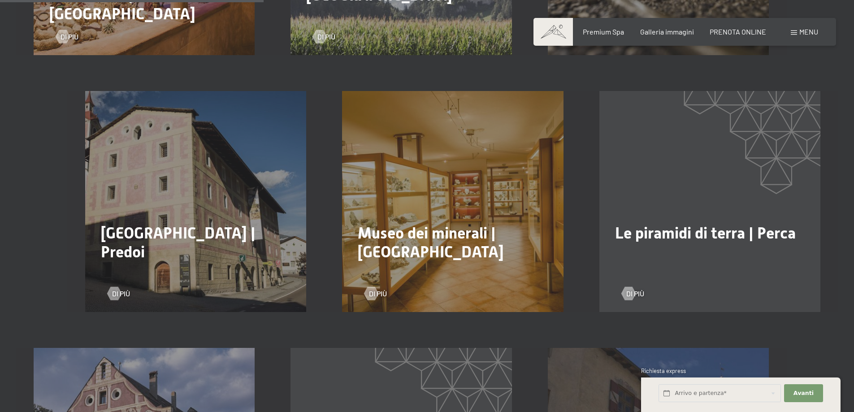
scroll to position [538, 0]
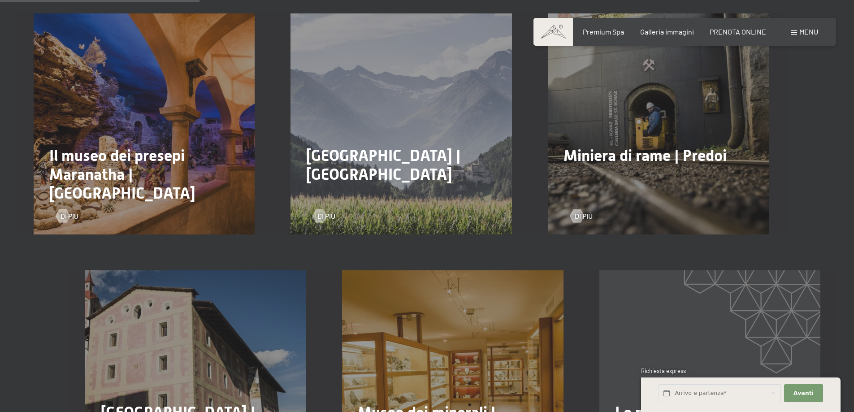
click at [67, 198] on div "Di più" at bounding box center [144, 209] width 176 height 23
click at [66, 209] on div at bounding box center [63, 215] width 8 height 13
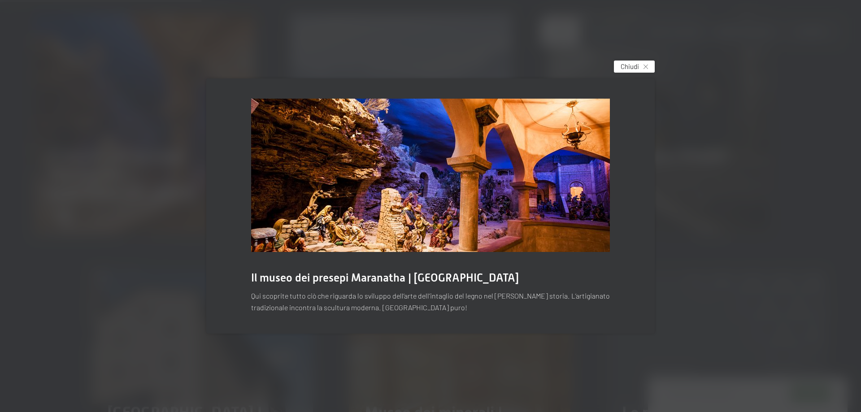
click at [648, 68] on div "Chiudi" at bounding box center [634, 67] width 41 height 12
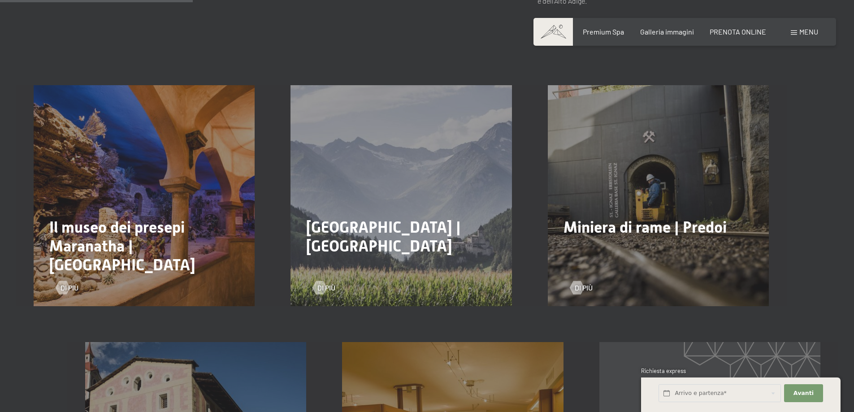
scroll to position [583, 0]
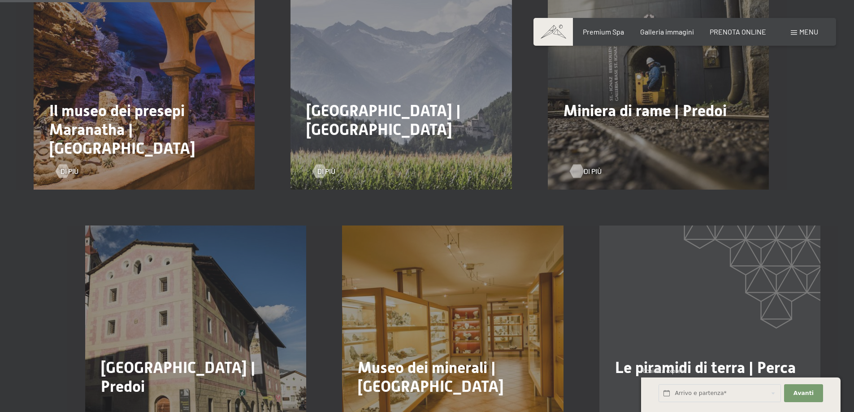
click at [575, 164] on div at bounding box center [577, 170] width 8 height 13
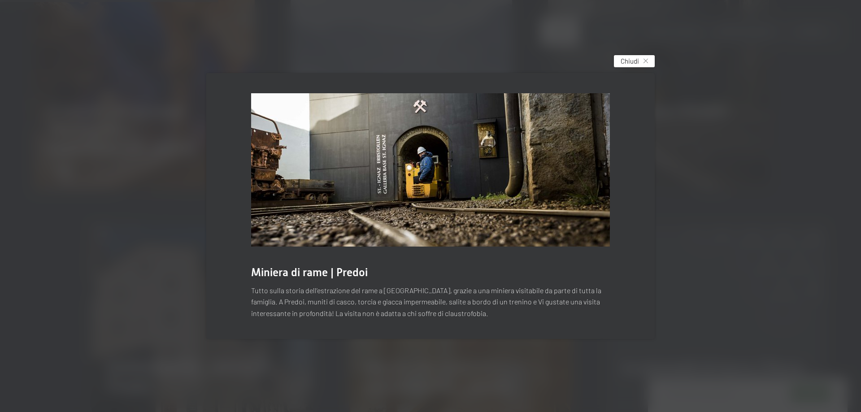
click at [628, 64] on span "Chiudi" at bounding box center [630, 60] width 18 height 9
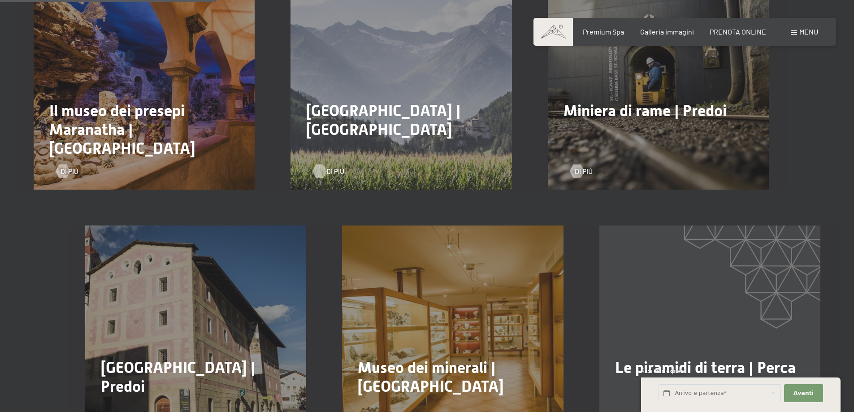
click at [329, 166] on span "Di più" at bounding box center [335, 171] width 18 height 10
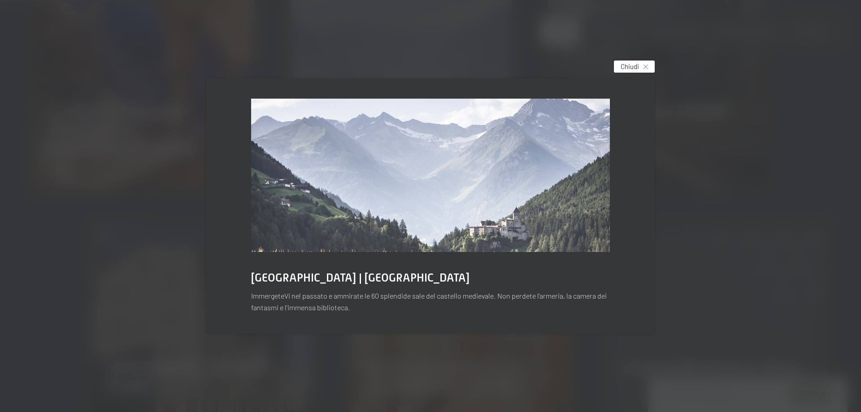
click at [634, 65] on span "Chiudi" at bounding box center [630, 66] width 18 height 9
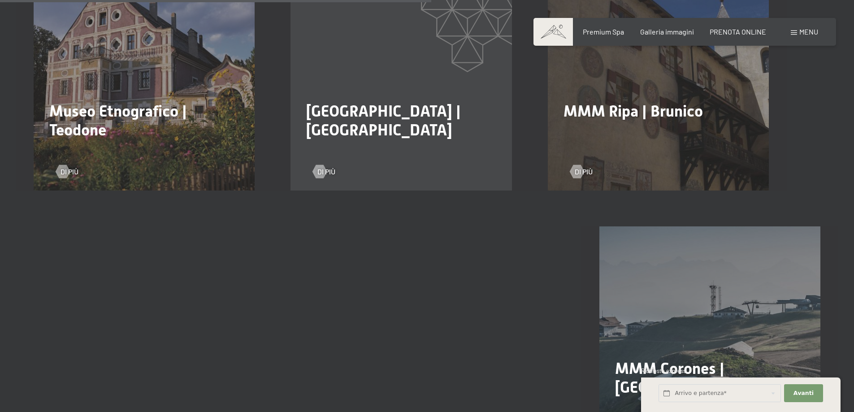
scroll to position [1166, 0]
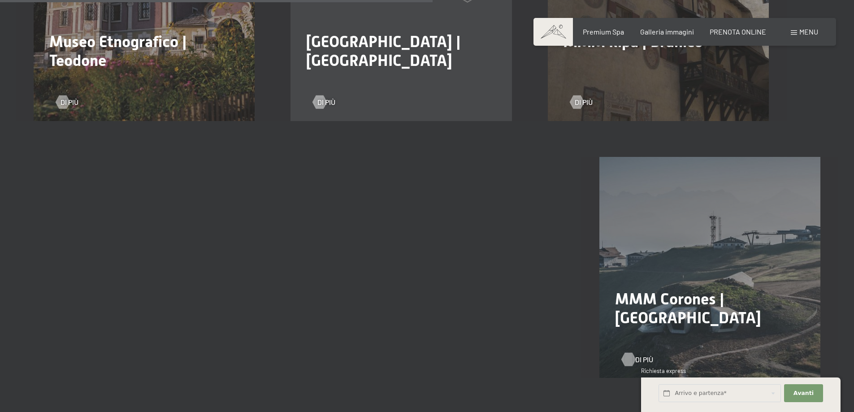
click at [632, 352] on div at bounding box center [629, 358] width 8 height 13
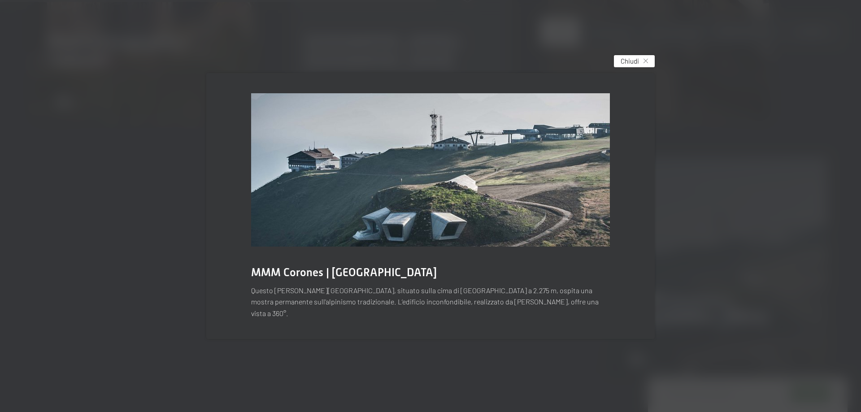
click at [638, 65] on span "Chiudi" at bounding box center [630, 60] width 18 height 9
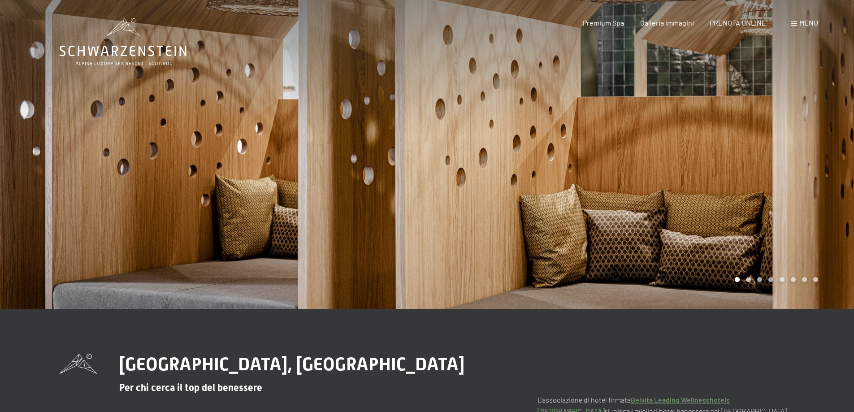
click at [784, 258] on div at bounding box center [640, 154] width 427 height 309
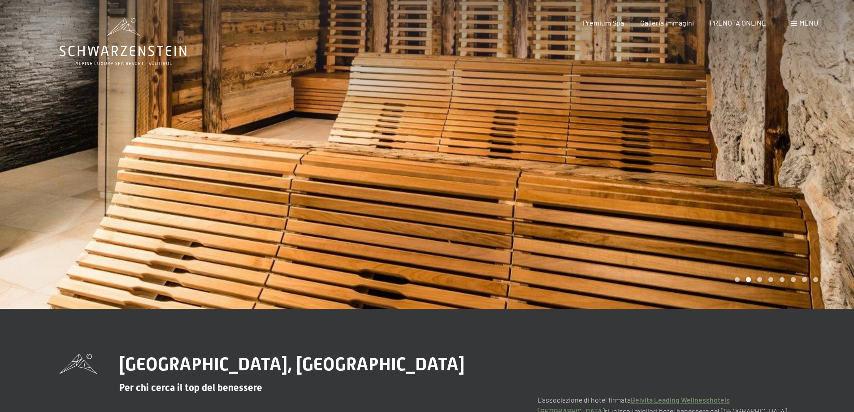
click at [757, 285] on div at bounding box center [640, 154] width 427 height 309
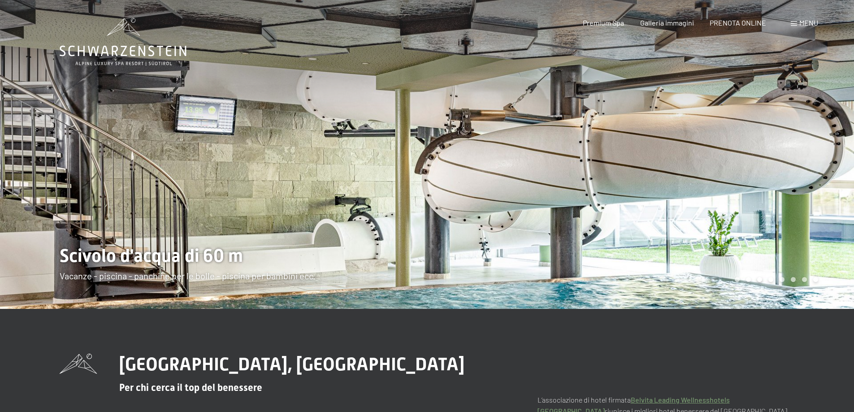
click at [768, 286] on div at bounding box center [640, 154] width 427 height 309
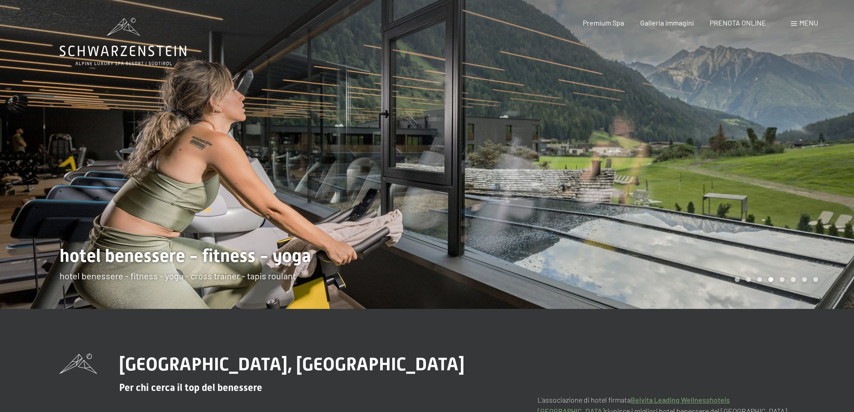
click at [768, 286] on div at bounding box center [640, 154] width 427 height 309
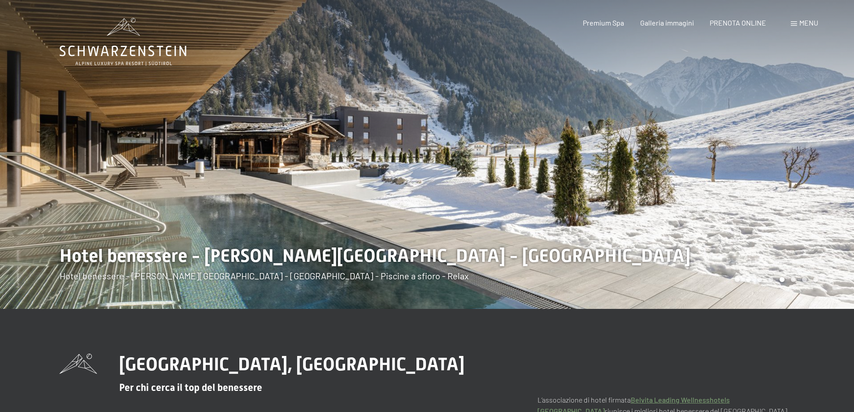
click at [768, 286] on div at bounding box center [640, 154] width 427 height 309
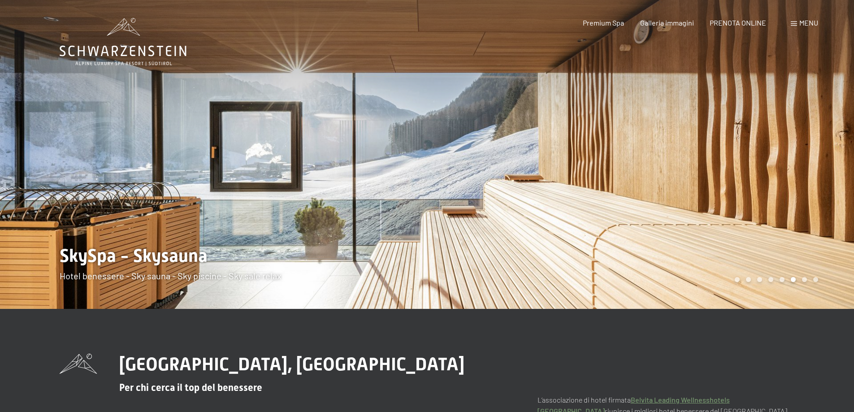
click at [771, 287] on div at bounding box center [640, 154] width 427 height 309
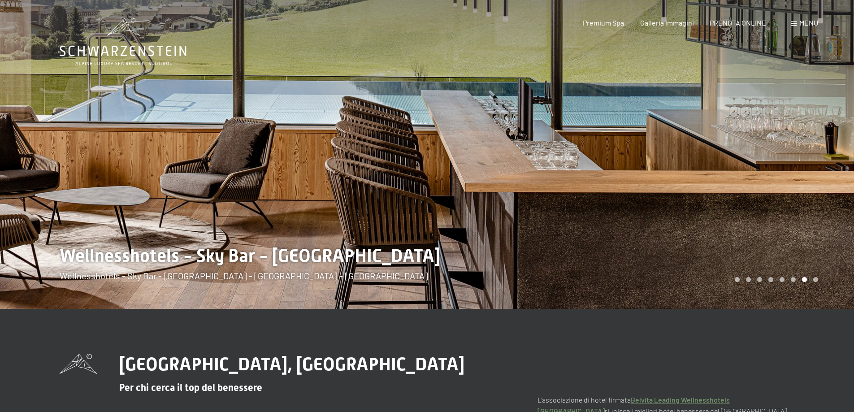
click at [771, 287] on div at bounding box center [640, 154] width 427 height 309
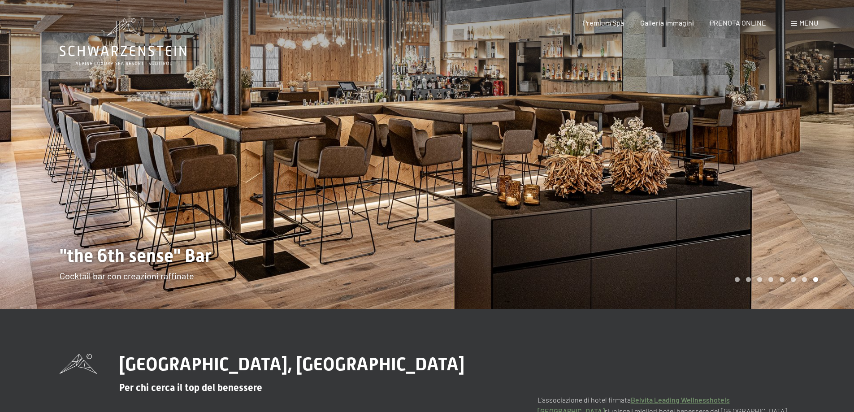
click at [771, 287] on div at bounding box center [640, 154] width 427 height 309
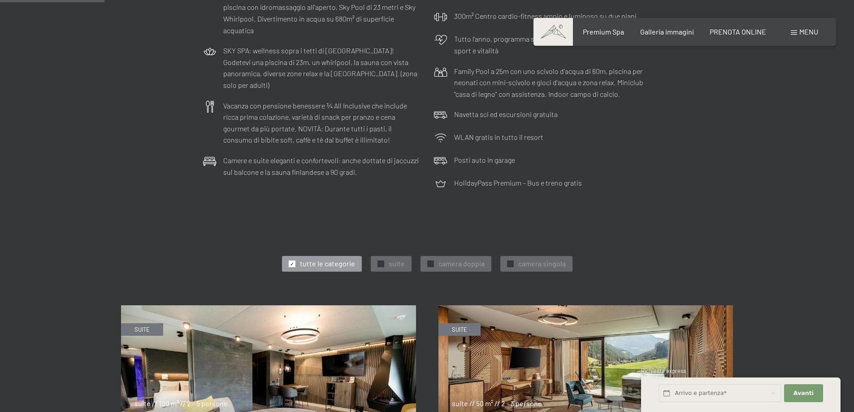
scroll to position [359, 0]
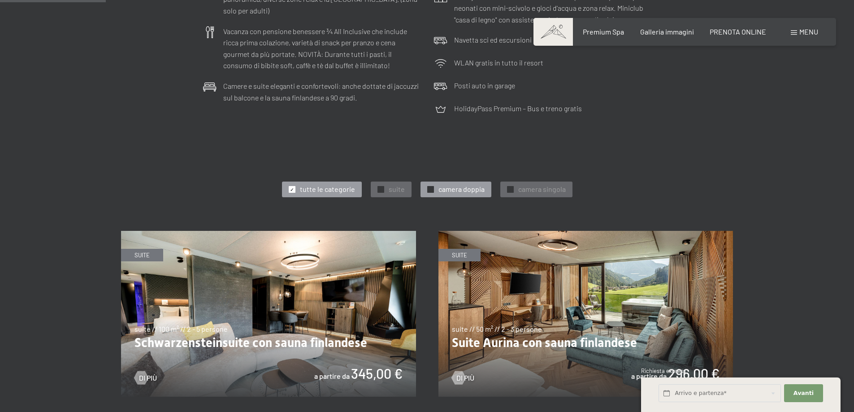
click at [460, 183] on div "✓ camera doppia" at bounding box center [456, 189] width 71 height 15
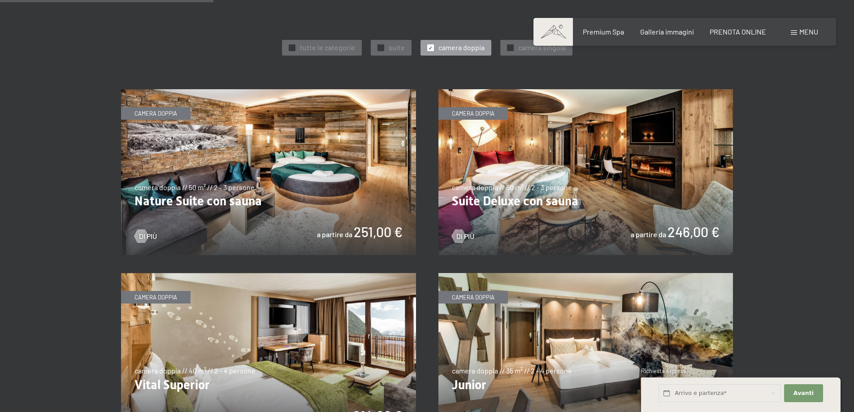
scroll to position [493, 0]
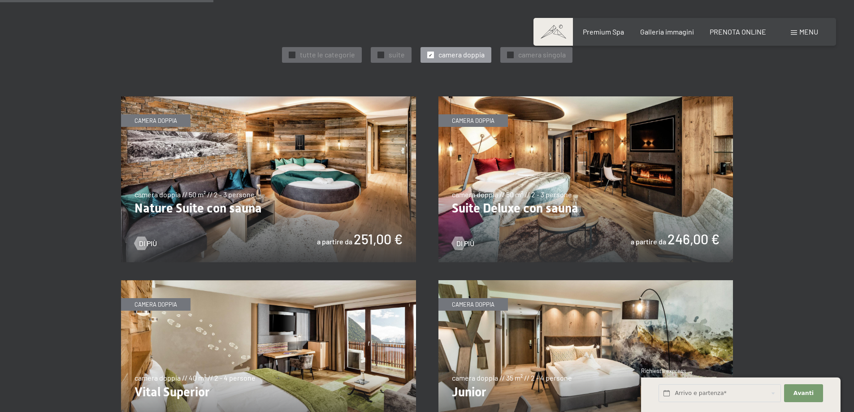
click at [488, 206] on img at bounding box center [585, 179] width 295 height 166
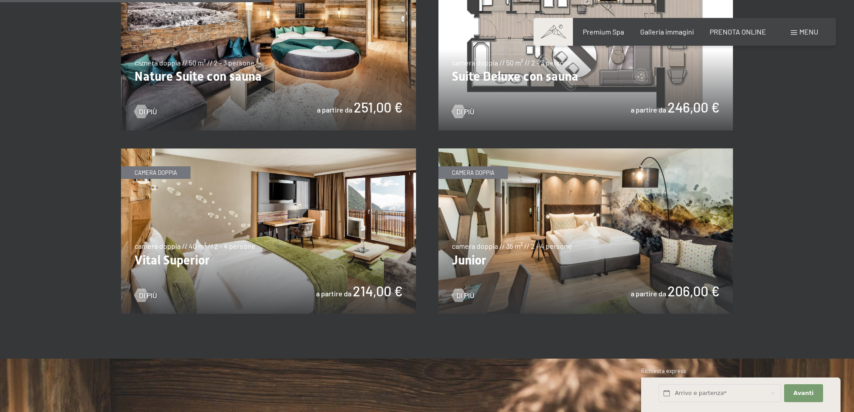
scroll to position [628, 0]
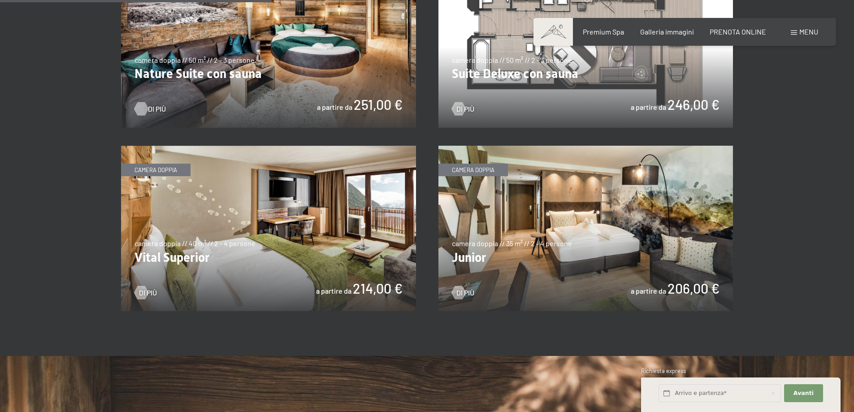
click at [141, 109] on div at bounding box center [141, 108] width 8 height 13
click at [470, 261] on img at bounding box center [585, 229] width 295 height 166
click at [240, 239] on img at bounding box center [268, 229] width 295 height 166
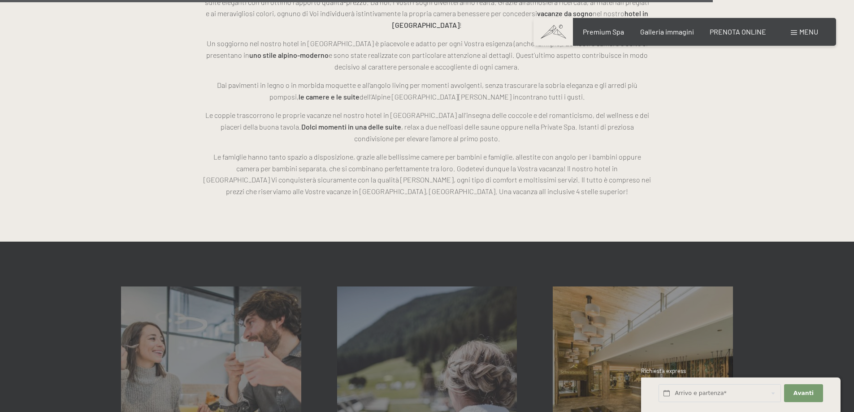
scroll to position [1659, 0]
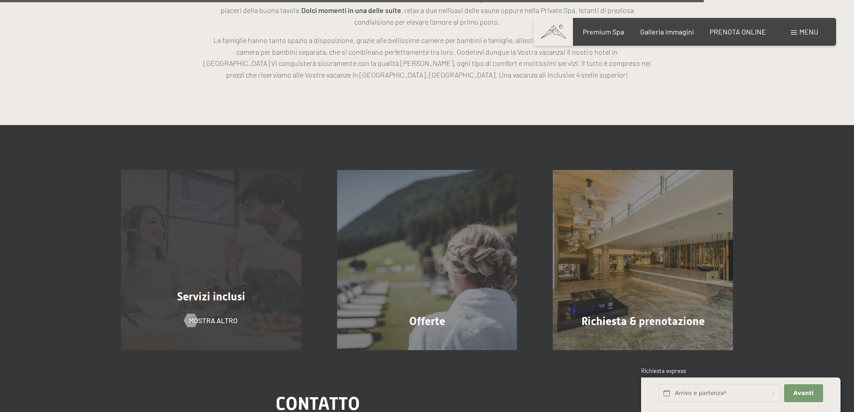
click at [219, 310] on div "Servizi inclusi mostra altro" at bounding box center [211, 260] width 216 height 180
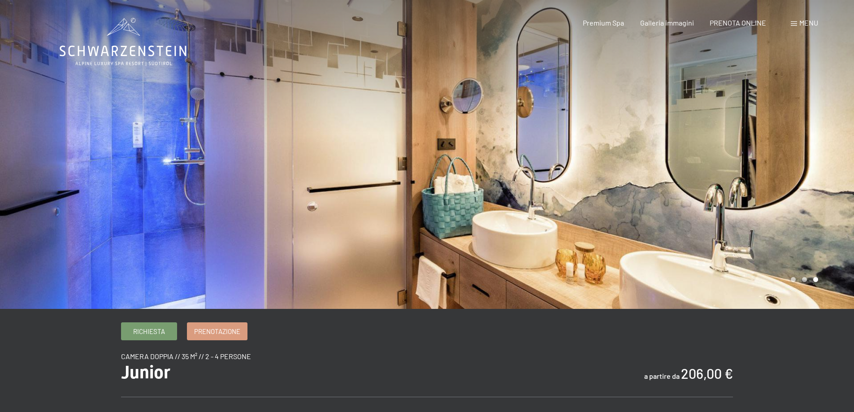
drag, startPoint x: 456, startPoint y: 179, endPoint x: 216, endPoint y: 178, distance: 240.3
click at [357, 309] on div at bounding box center [427, 309] width 735 height 0
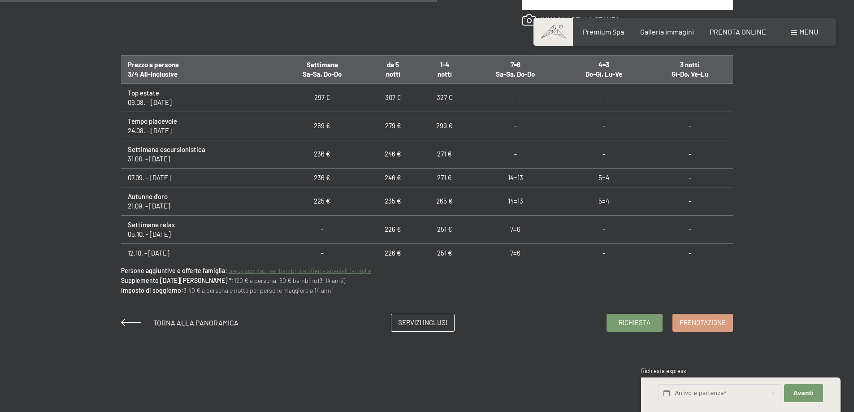
scroll to position [583, 0]
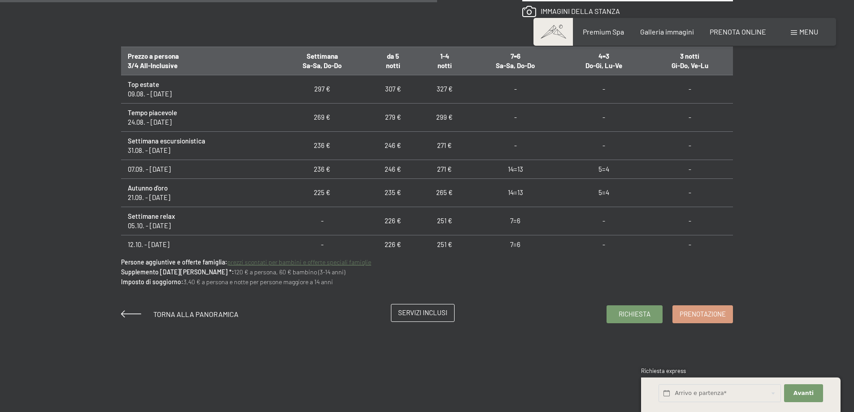
click at [408, 319] on link "Servizi inclusi" at bounding box center [422, 312] width 63 height 17
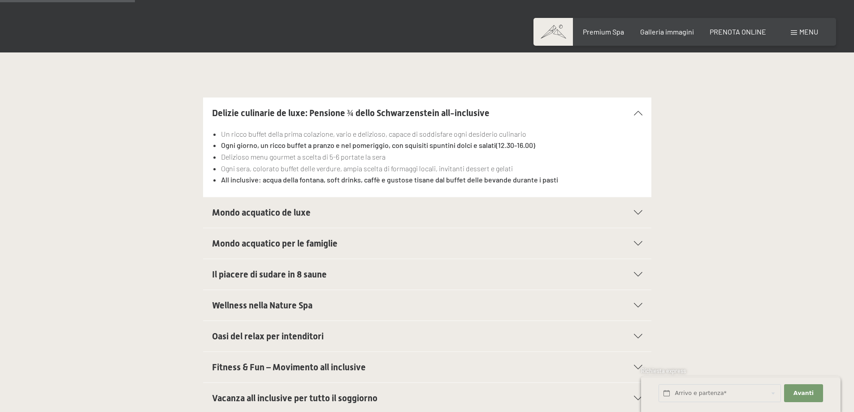
scroll to position [314, 0]
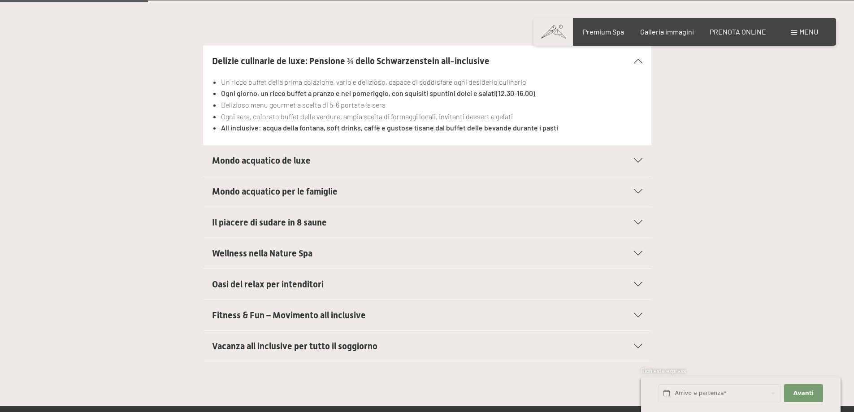
click at [335, 168] on div "Mondo acquatico de luxe" at bounding box center [427, 160] width 430 height 30
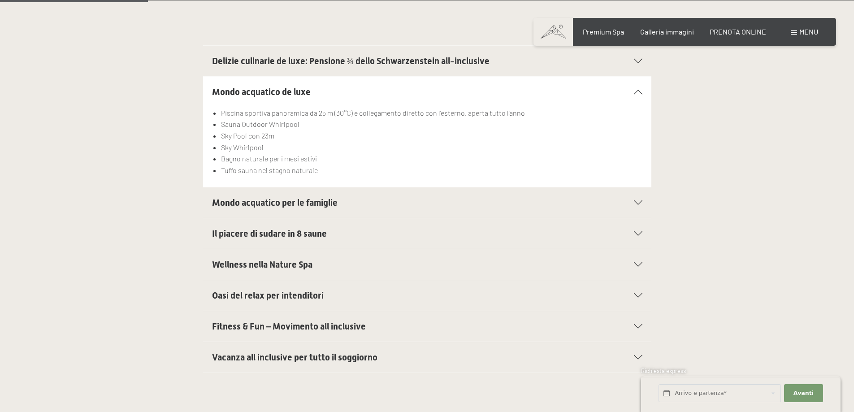
click at [299, 202] on span "Mondo acquatico per le famiglie" at bounding box center [275, 202] width 126 height 11
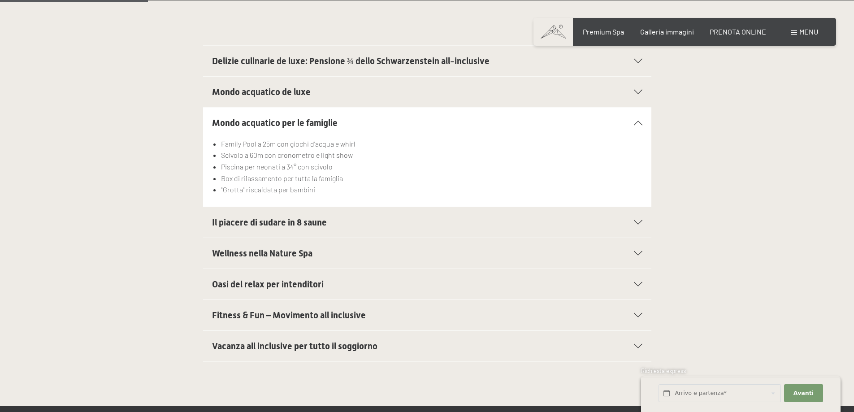
click at [327, 230] on div "Il piacere di sudare in 8 saune" at bounding box center [427, 222] width 430 height 30
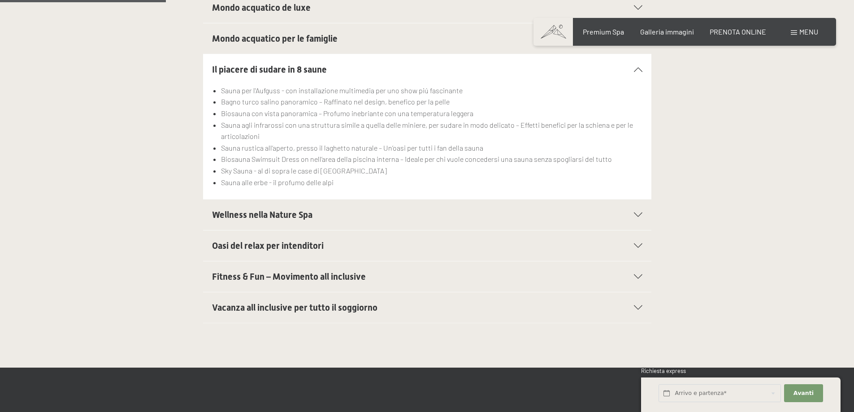
scroll to position [404, 0]
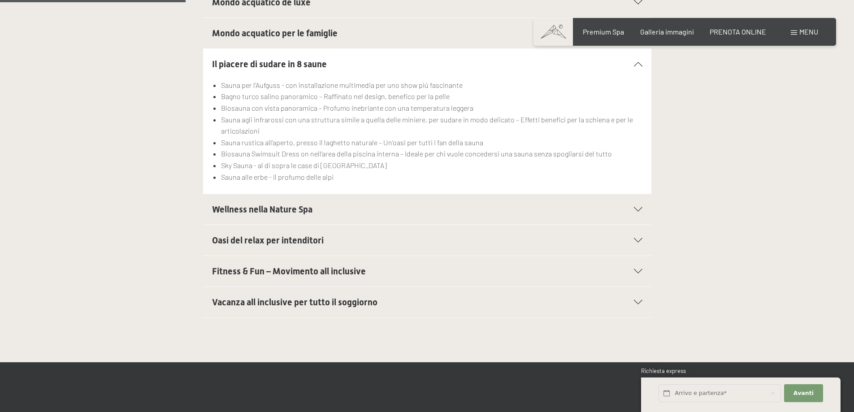
click at [299, 299] on span "Vacanza all inclusive per tutto il soggiorno" at bounding box center [294, 302] width 165 height 11
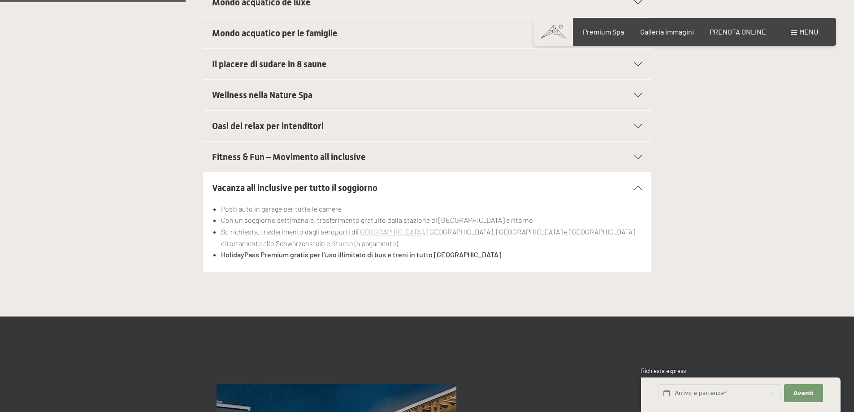
click at [247, 158] on span "Fitness & Fun – Movimento all inclusive" at bounding box center [289, 157] width 154 height 11
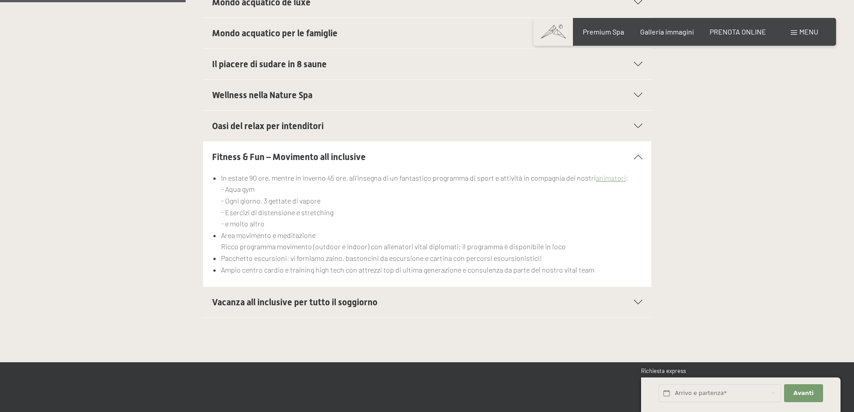
click at [232, 125] on span "Oasi del relax per intenditori" at bounding box center [268, 126] width 112 height 11
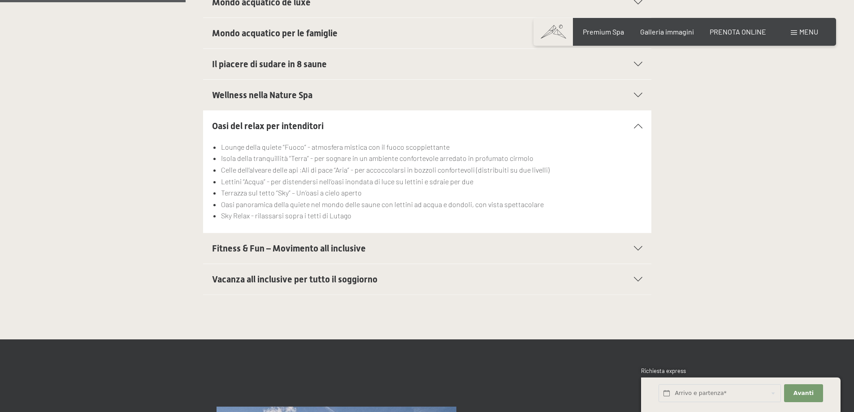
click at [246, 61] on span "Il piacere di sudare in 8 saune" at bounding box center [269, 64] width 115 height 11
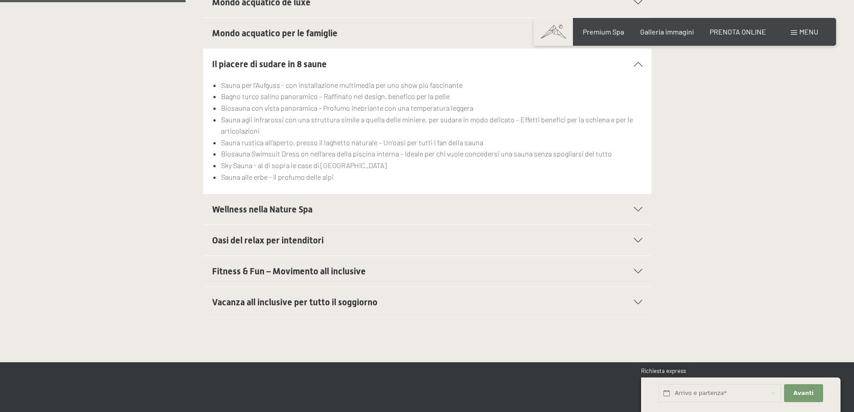
click at [265, 38] on span "Mondo acquatico per le famiglie" at bounding box center [275, 33] width 126 height 11
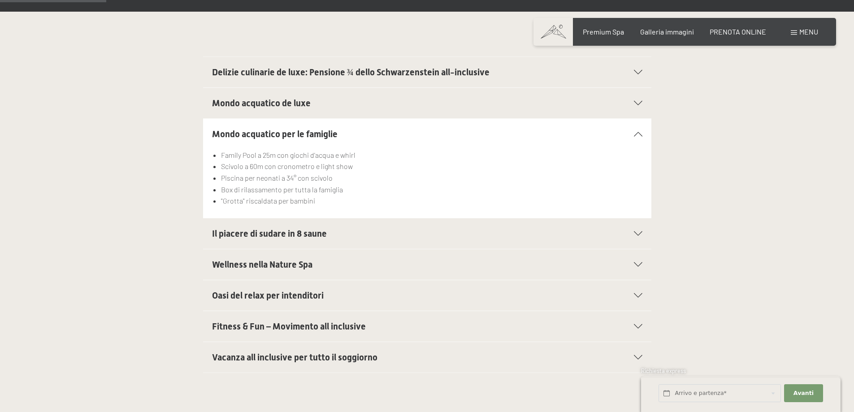
scroll to position [224, 0]
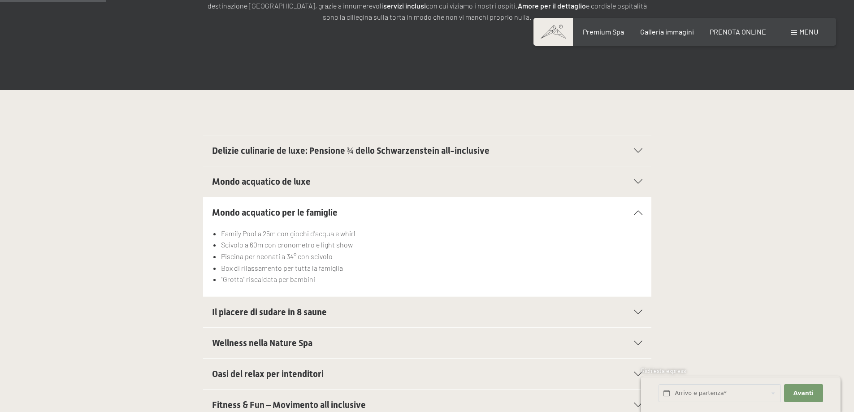
click at [274, 191] on div "Mondo acquatico de luxe" at bounding box center [427, 181] width 430 height 30
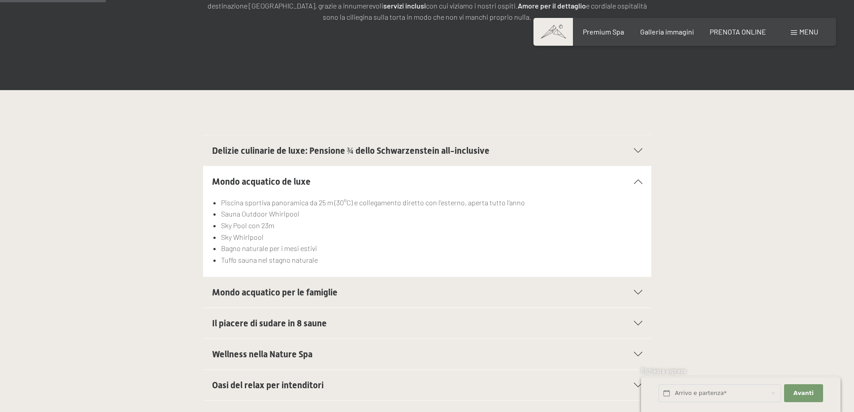
click at [266, 152] on span "Delizie culinarie de luxe: Pensione ¾ dello Schwarzenstein all-inclusive" at bounding box center [351, 150] width 278 height 11
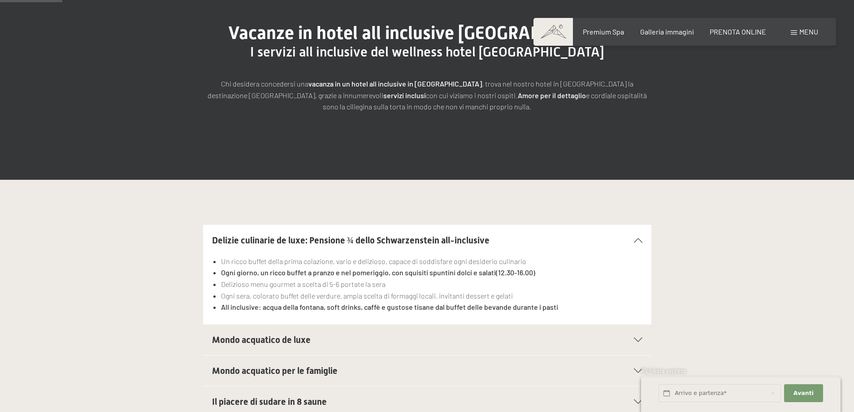
scroll to position [90, 0]
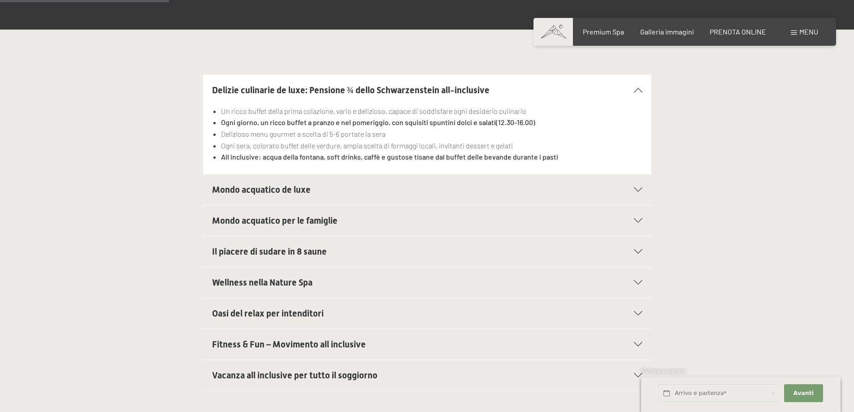
scroll to position [359, 0]
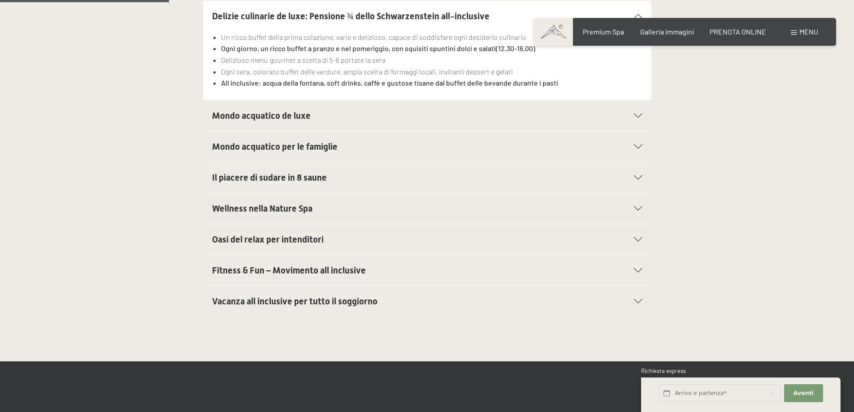
click at [350, 304] on span "Vacanza all inclusive per tutto il soggiorno" at bounding box center [294, 301] width 165 height 11
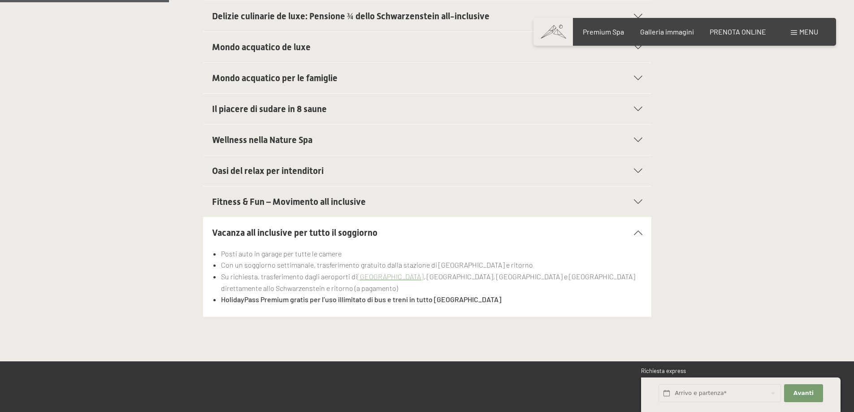
click at [268, 179] on div "Oasi del relax per intenditori" at bounding box center [427, 171] width 430 height 30
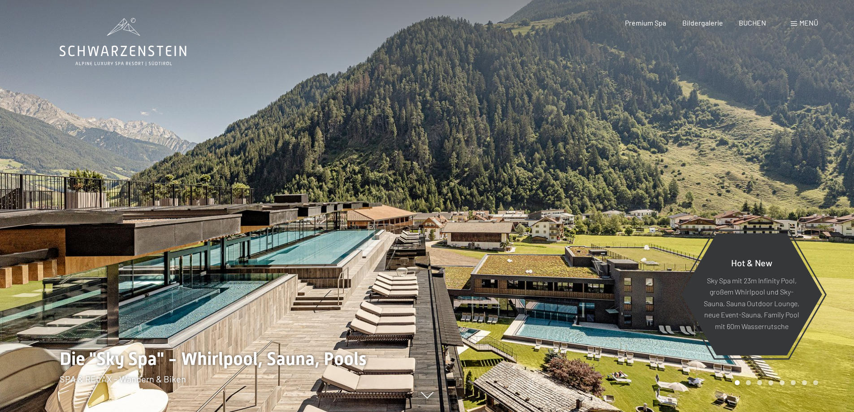
click at [803, 25] on span "Menü" at bounding box center [808, 22] width 19 height 9
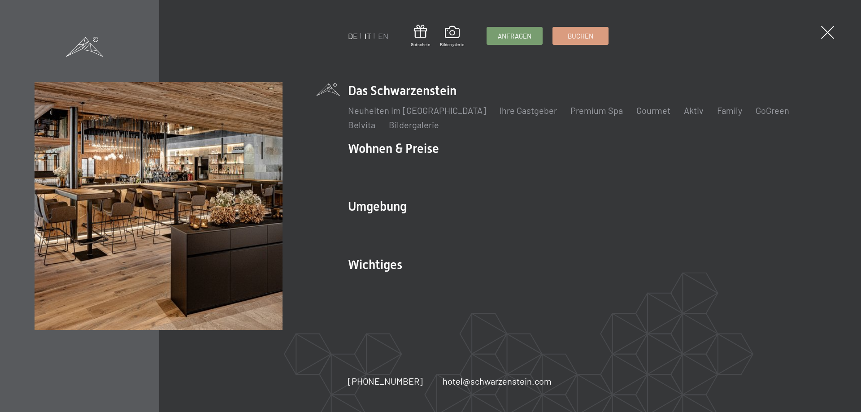
click at [368, 38] on link "IT" at bounding box center [368, 36] width 7 height 10
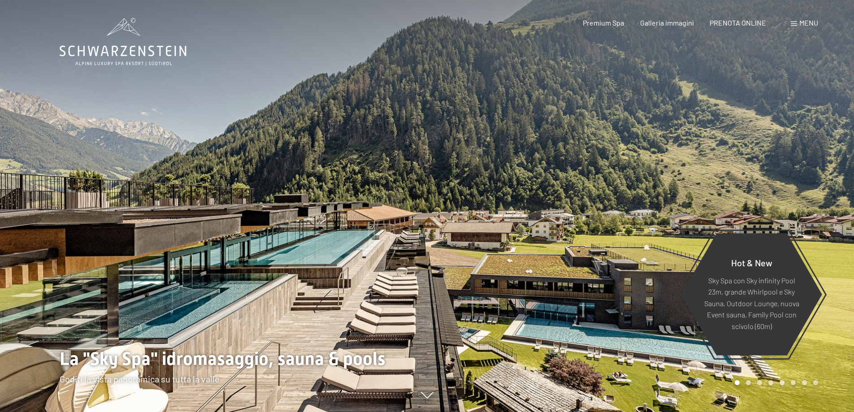
click at [802, 26] on span "Menu" at bounding box center [808, 22] width 19 height 9
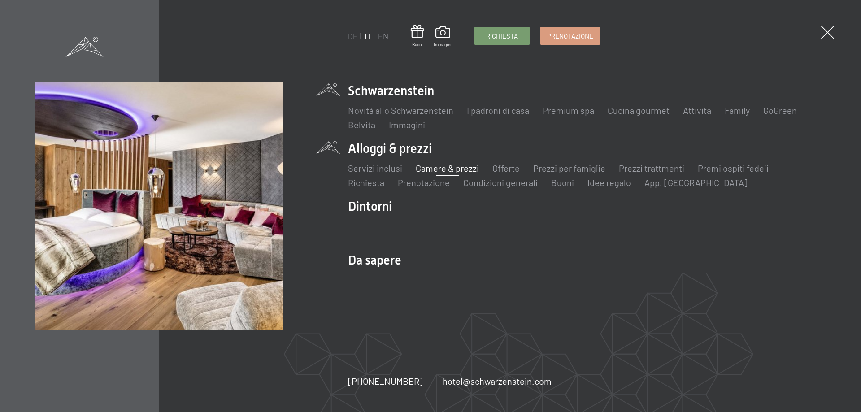
click at [451, 169] on link "Camere & prezzi" at bounding box center [447, 168] width 63 height 11
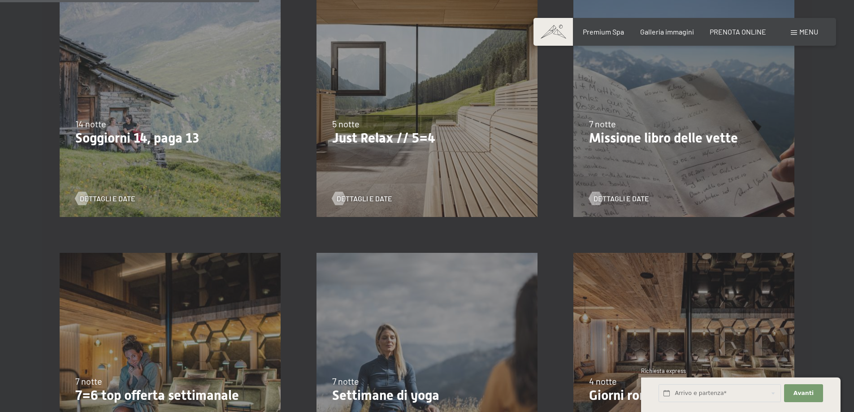
scroll to position [538, 0]
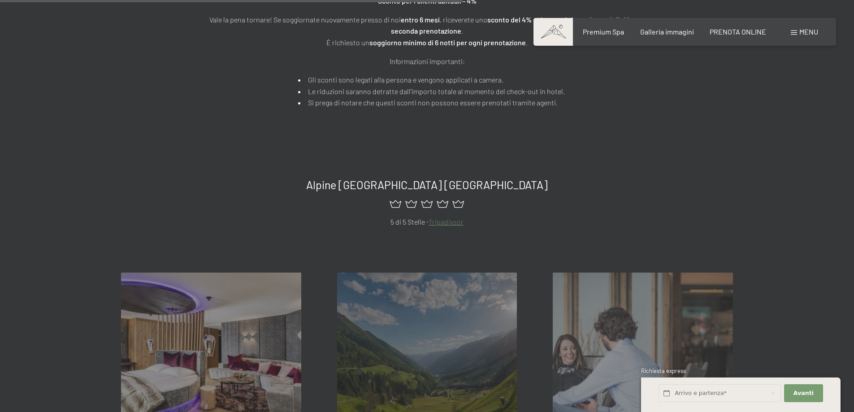
scroll to position [673, 0]
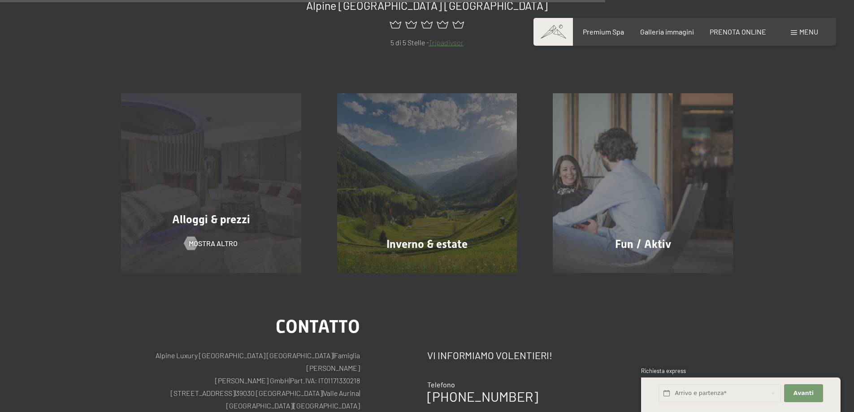
click at [203, 220] on span "Alloggi & prezzi" at bounding box center [211, 219] width 78 height 13
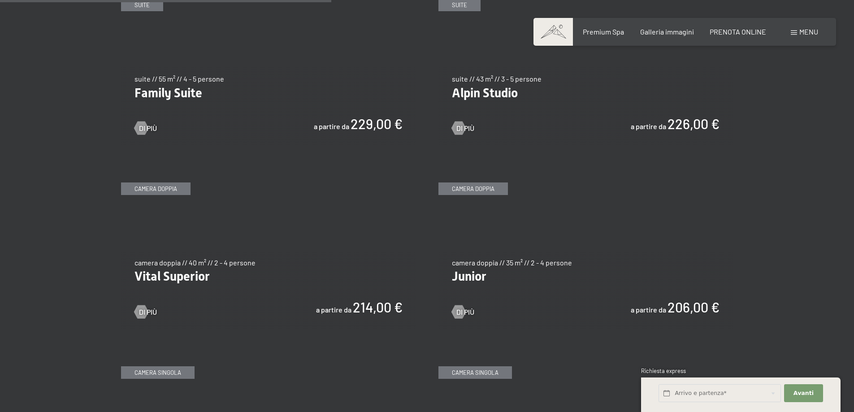
scroll to position [1211, 0]
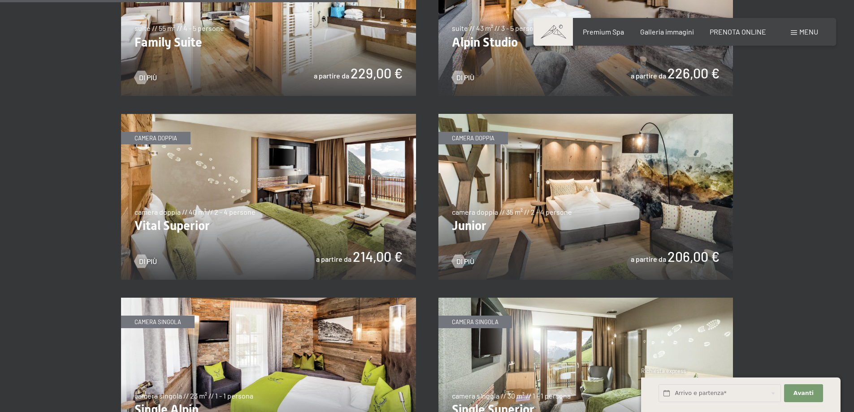
click at [269, 228] on img at bounding box center [268, 197] width 295 height 166
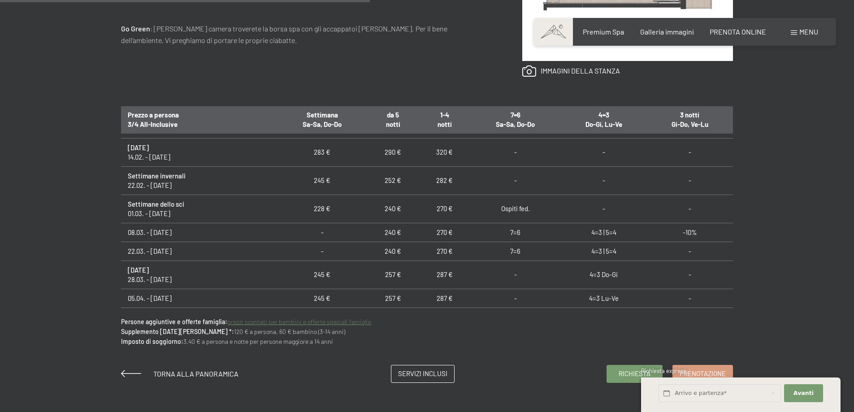
scroll to position [538, 0]
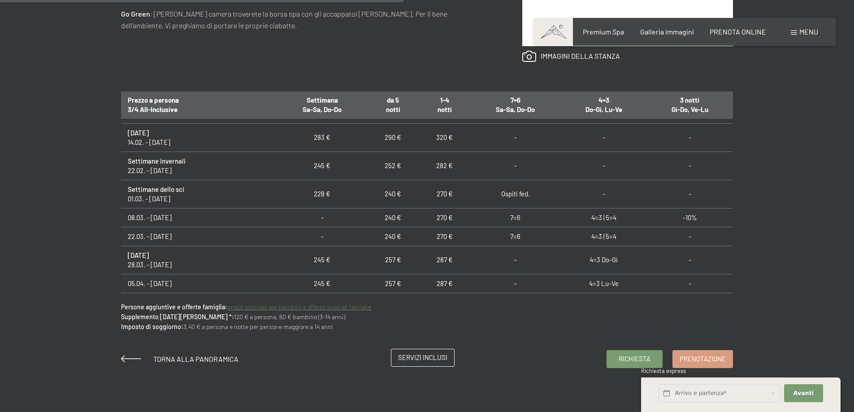
click at [426, 355] on span "Servizi inclusi" at bounding box center [422, 357] width 49 height 9
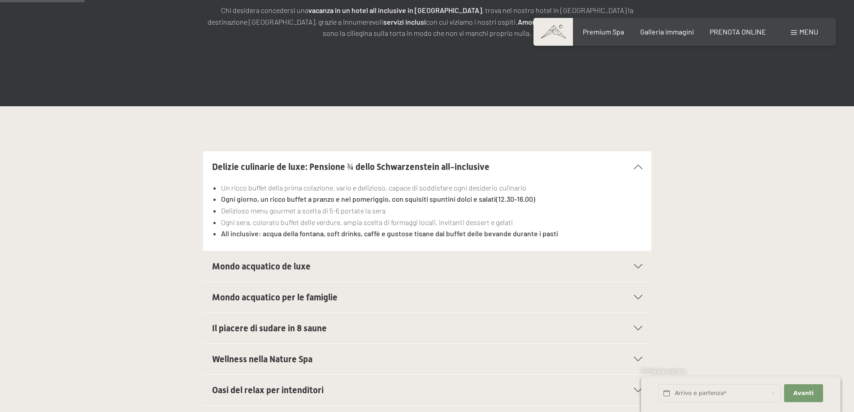
scroll to position [224, 0]
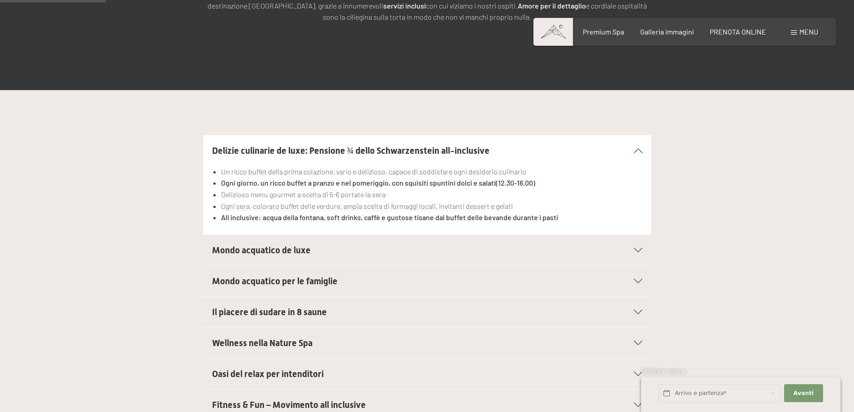
click at [273, 246] on span "Mondo acquatico de luxe" at bounding box center [261, 250] width 99 height 11
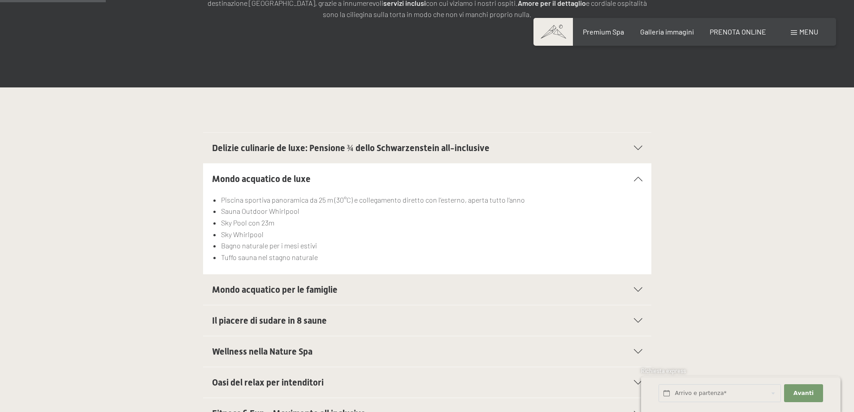
scroll to position [404, 0]
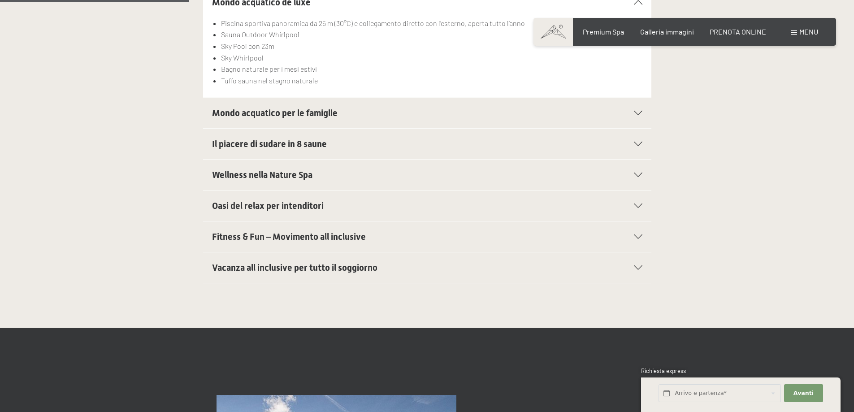
click at [280, 204] on span "Oasi del relax per intenditori" at bounding box center [268, 205] width 112 height 11
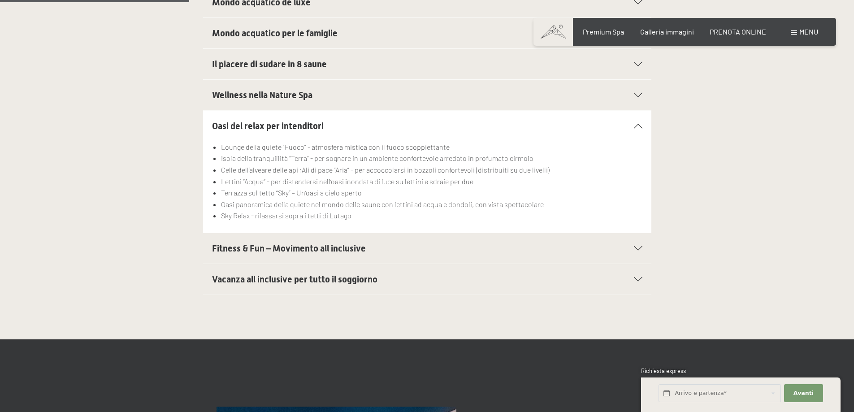
click at [297, 256] on div "Fitness & Fun – Movimento all inclusive" at bounding box center [427, 248] width 430 height 30
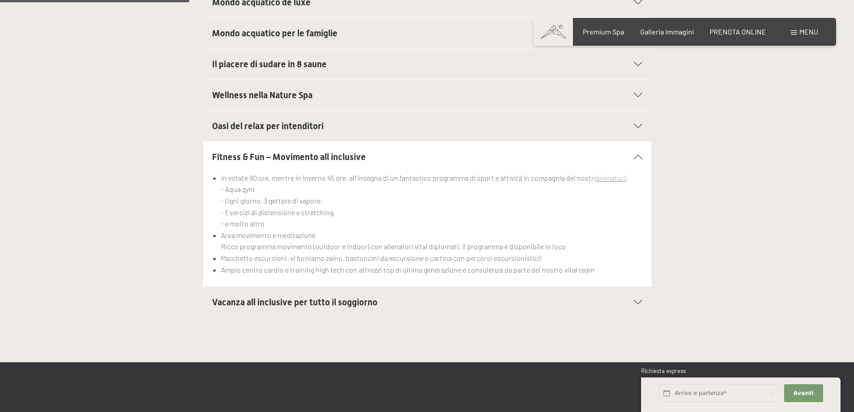
click at [243, 92] on span "Wellness nella Nature Spa" at bounding box center [262, 95] width 100 height 11
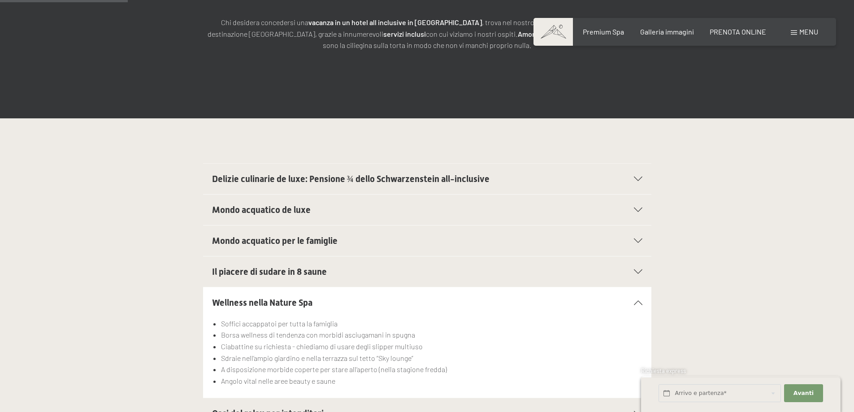
scroll to position [179, 0]
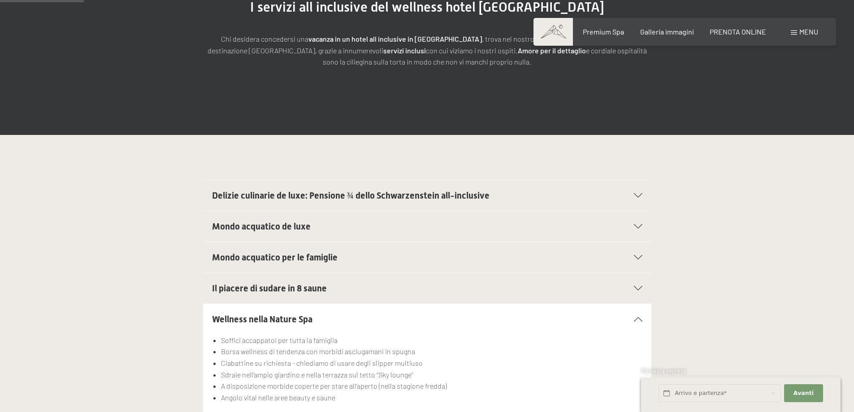
click at [272, 267] on div "Mondo acquatico per le famiglie" at bounding box center [427, 257] width 430 height 30
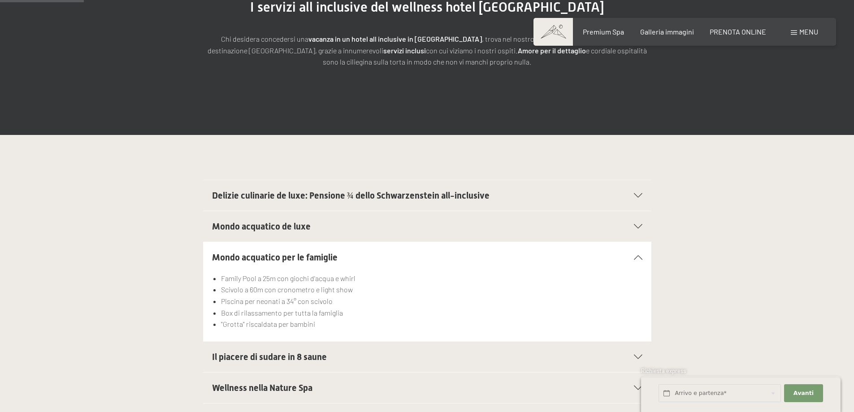
click at [259, 216] on div "Mondo acquatico de luxe" at bounding box center [427, 226] width 430 height 30
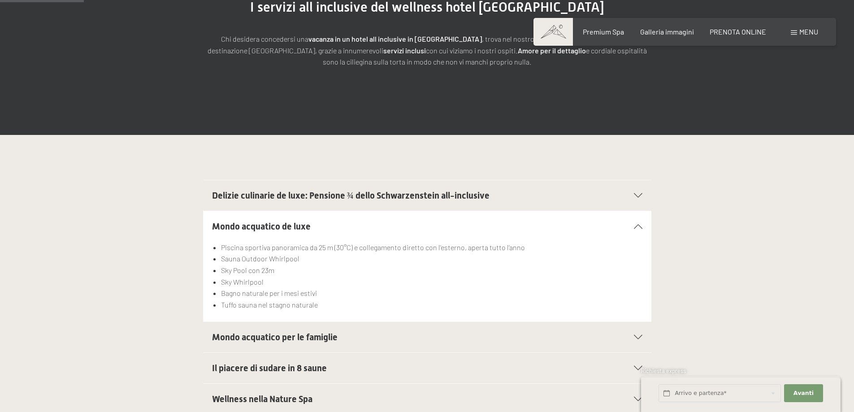
click at [274, 340] on span "Mondo acquatico per le famiglie" at bounding box center [275, 337] width 126 height 11
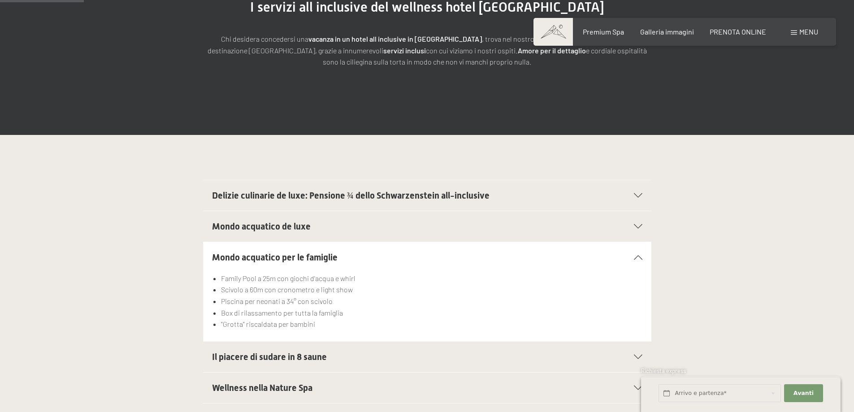
click at [267, 352] on span "Il piacere di sudare in 8 saune" at bounding box center [269, 357] width 115 height 11
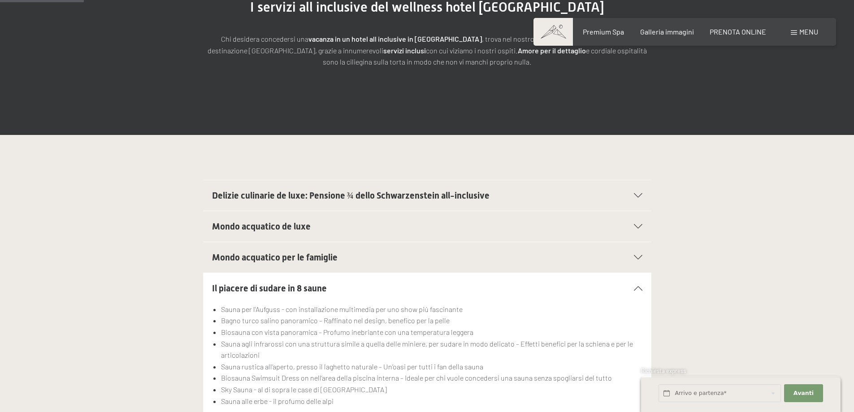
click at [244, 228] on span "Mondo acquatico de luxe" at bounding box center [261, 226] width 99 height 11
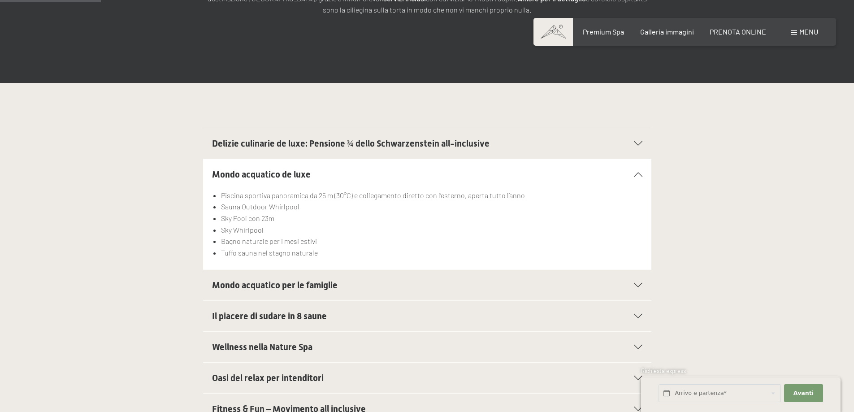
scroll to position [314, 0]
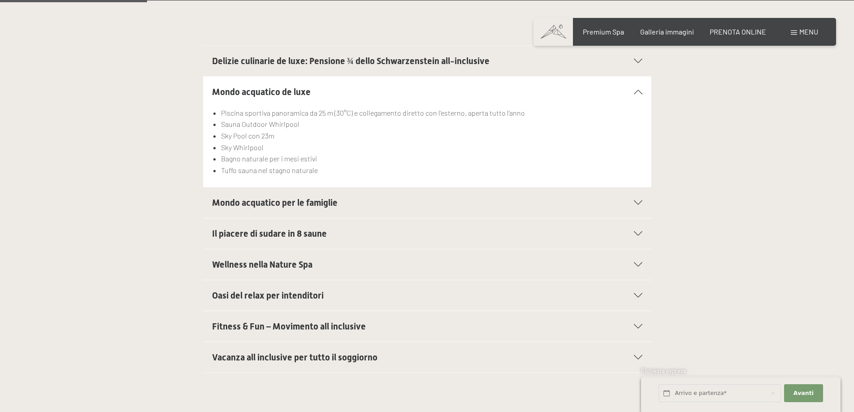
click at [222, 208] on span "Mondo acquatico per le famiglie" at bounding box center [275, 202] width 126 height 11
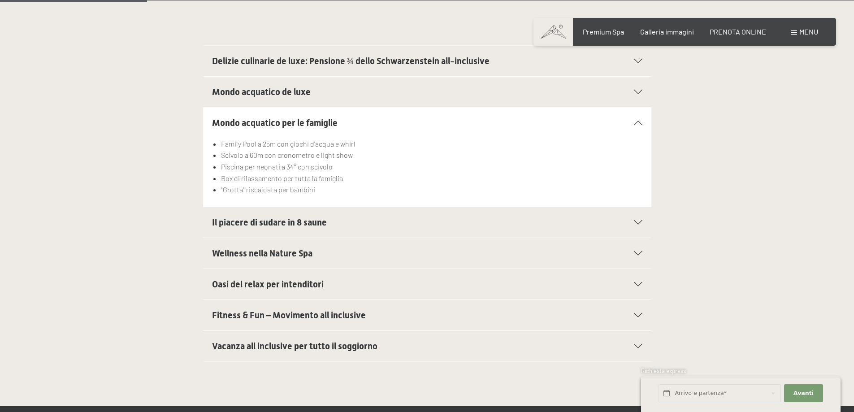
click at [267, 284] on span "Oasi del relax per intenditori" at bounding box center [268, 284] width 112 height 11
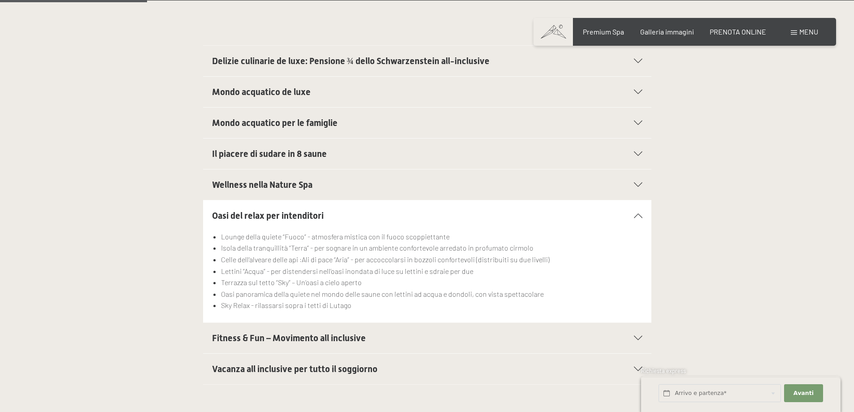
click at [252, 160] on h2 "Il piacere di sudare in 8 saune" at bounding box center [405, 154] width 387 height 13
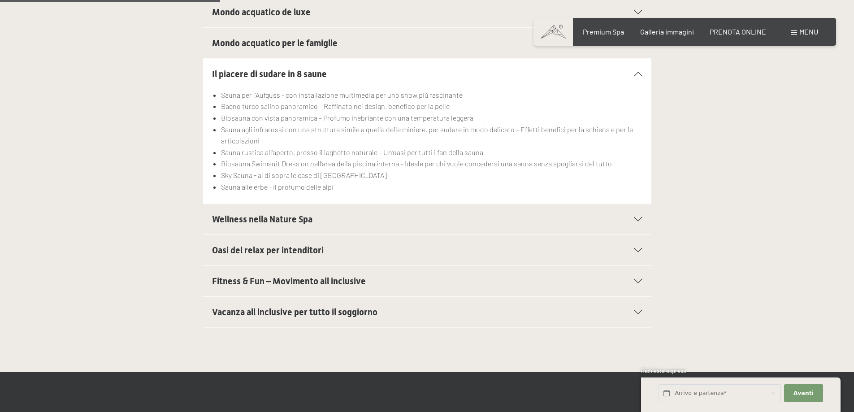
scroll to position [493, 0]
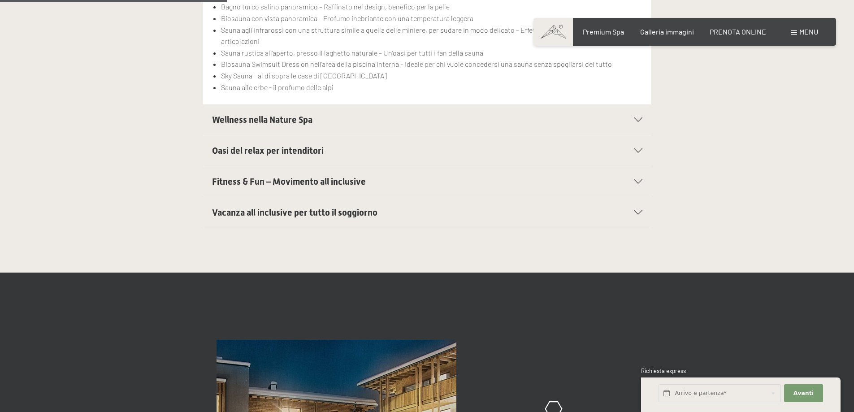
click at [277, 216] on span "Vacanza all inclusive per tutto il soggiorno" at bounding box center [294, 212] width 165 height 11
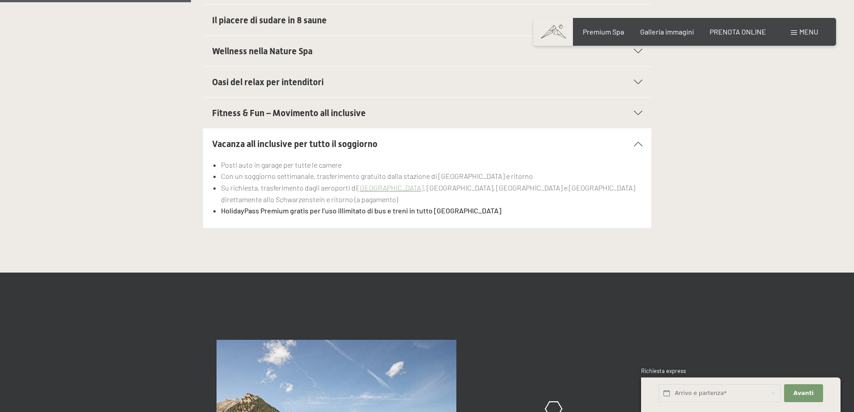
scroll to position [404, 0]
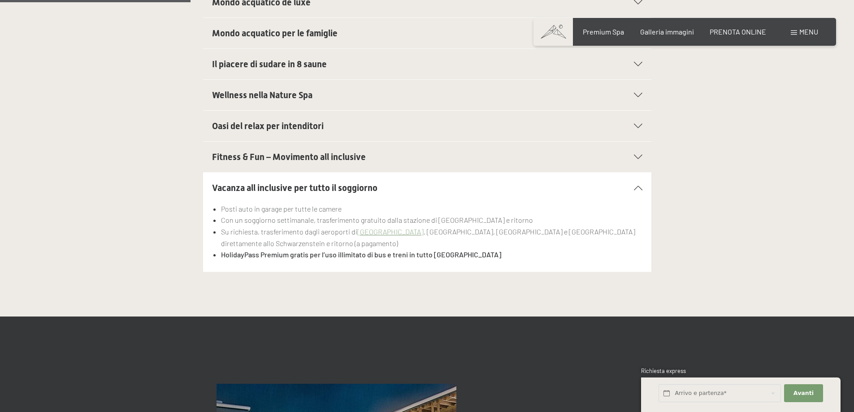
click at [294, 130] on span "Oasi del relax per intenditori" at bounding box center [268, 126] width 112 height 11
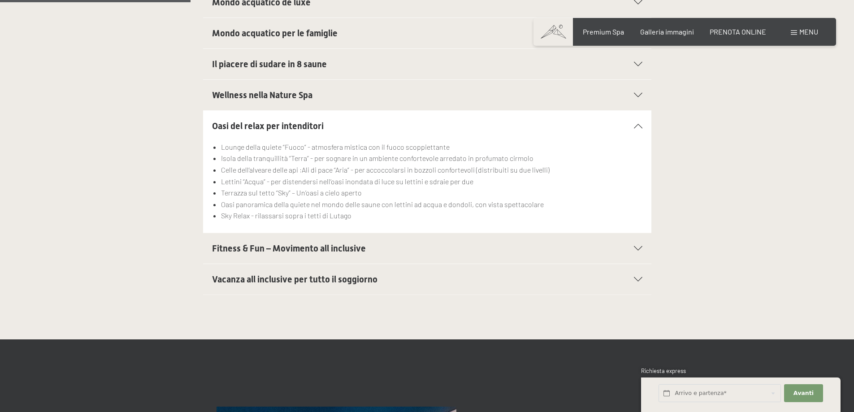
click at [264, 99] on span "Wellness nella Nature Spa" at bounding box center [262, 95] width 100 height 11
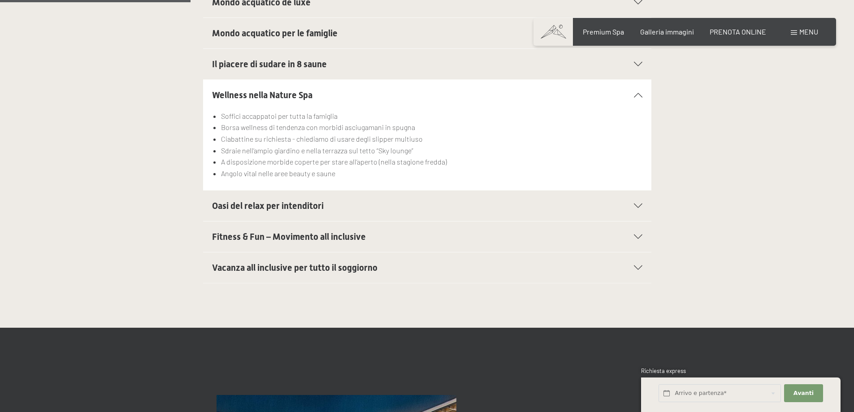
click at [258, 67] on span "Il piacere di sudare in 8 saune" at bounding box center [269, 64] width 115 height 11
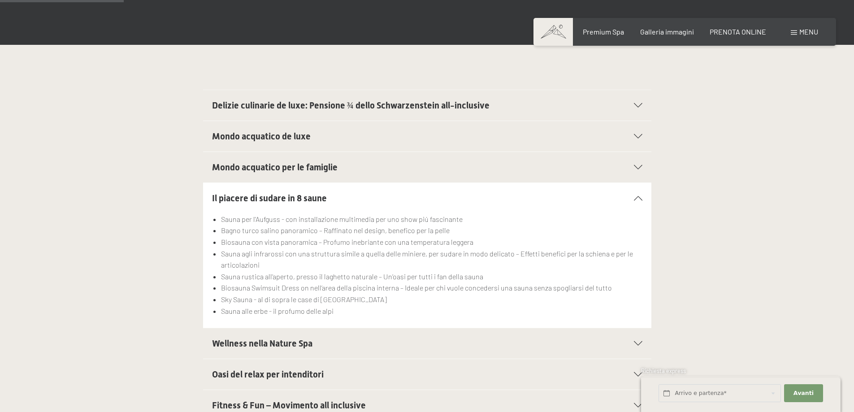
scroll to position [269, 0]
click at [265, 143] on div "Mondo acquatico de luxe" at bounding box center [427, 137] width 430 height 30
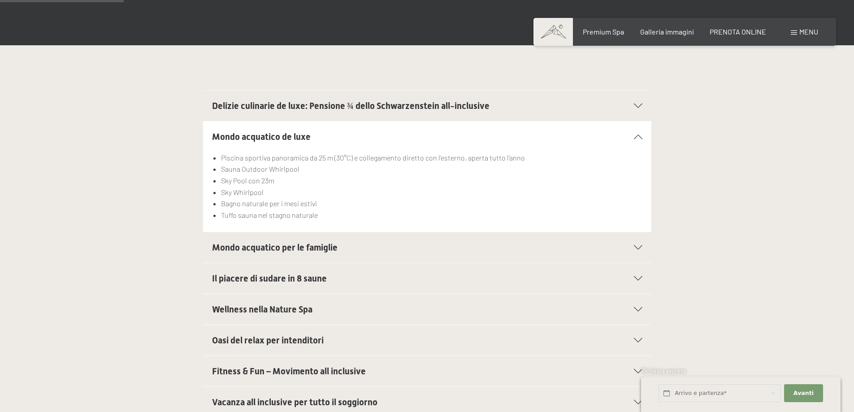
click at [245, 110] on span "Delizie culinarie de luxe: Pensione ¾ dello Schwarzenstein all-inclusive" at bounding box center [351, 105] width 278 height 11
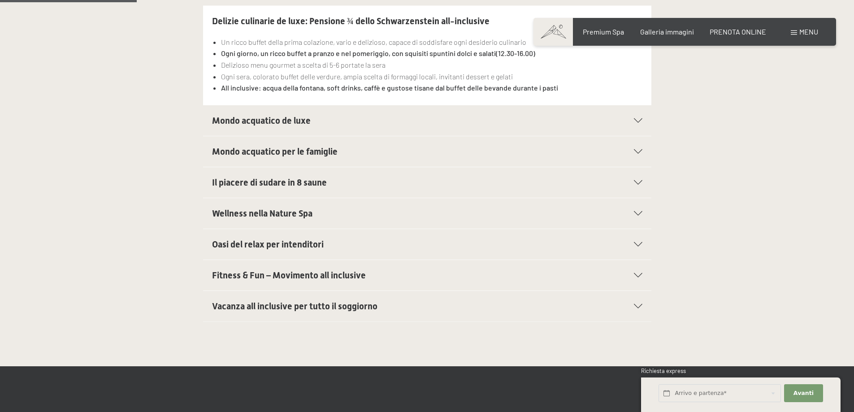
scroll to position [404, 0]
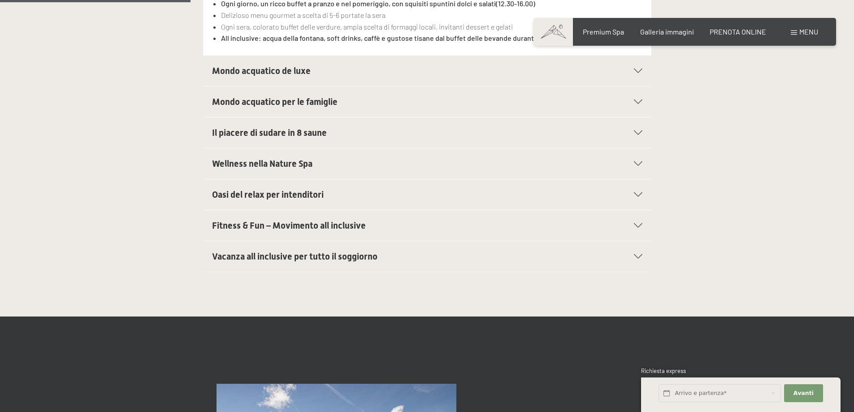
click at [256, 262] on h2 "Vacanza all inclusive per tutto il soggiorno" at bounding box center [405, 256] width 387 height 13
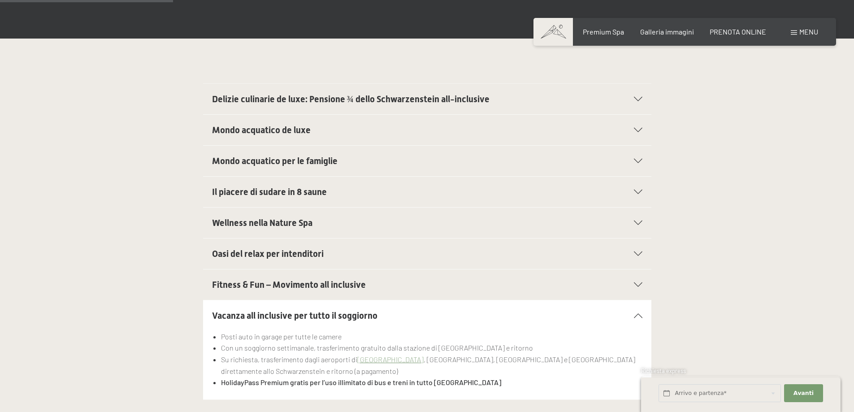
scroll to position [224, 0]
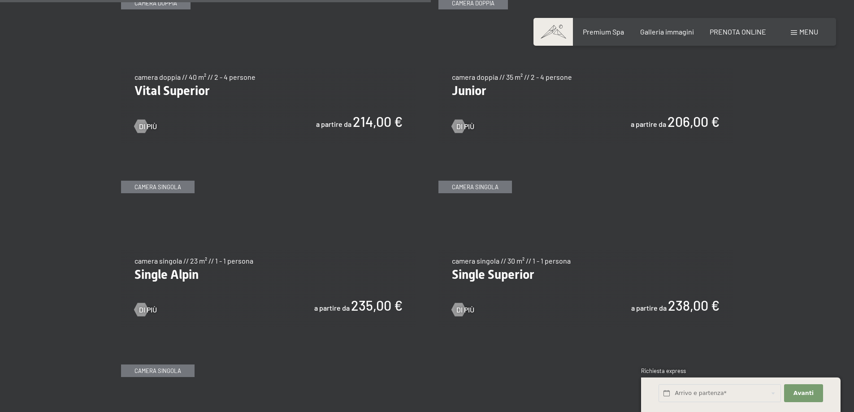
scroll to position [1345, 0]
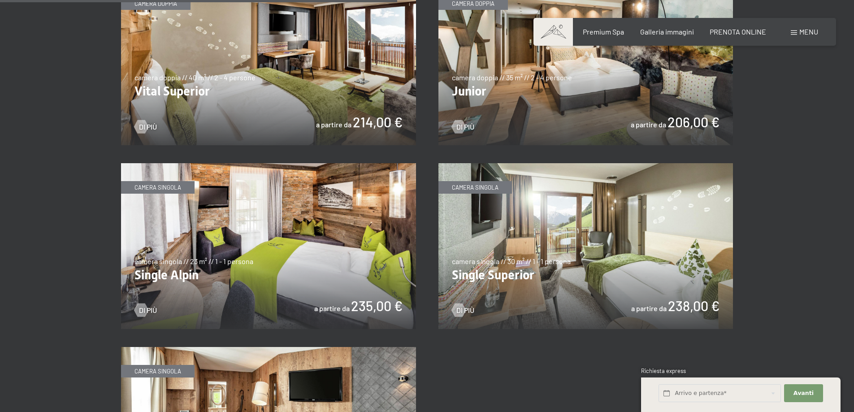
click at [490, 107] on img at bounding box center [585, 62] width 295 height 166
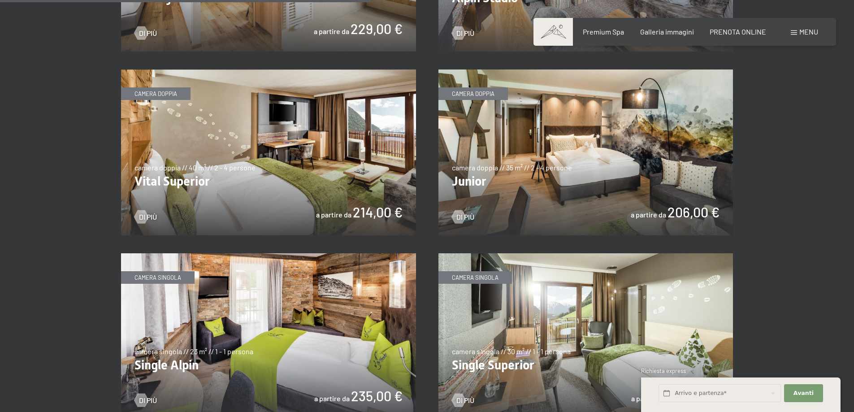
scroll to position [1255, 0]
click at [264, 177] on img at bounding box center [268, 152] width 295 height 166
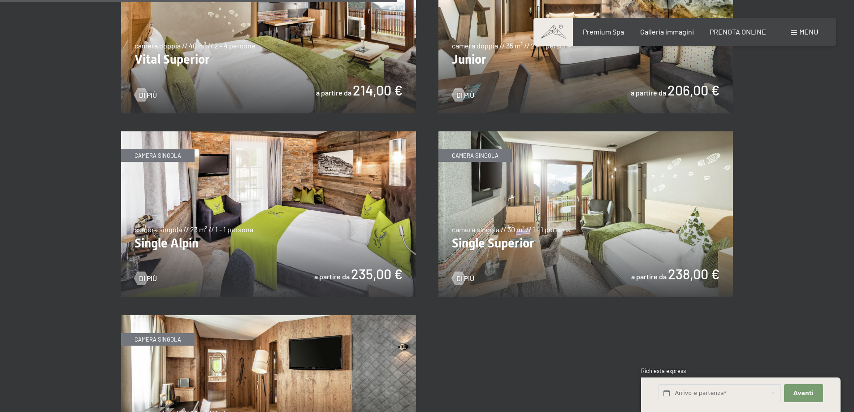
scroll to position [1345, 0]
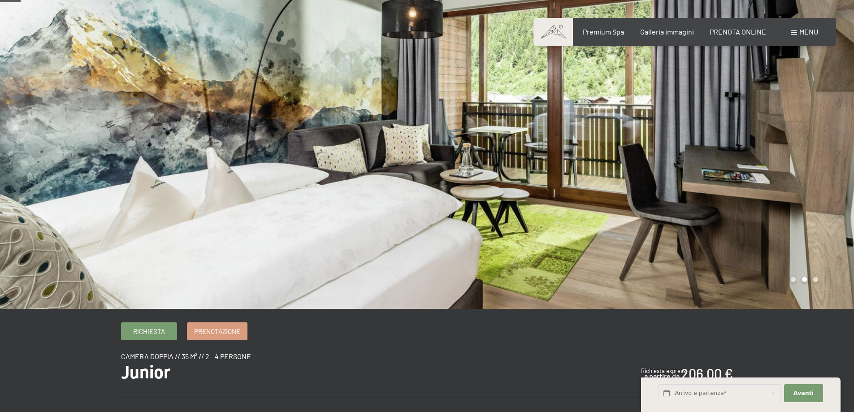
scroll to position [135, 0]
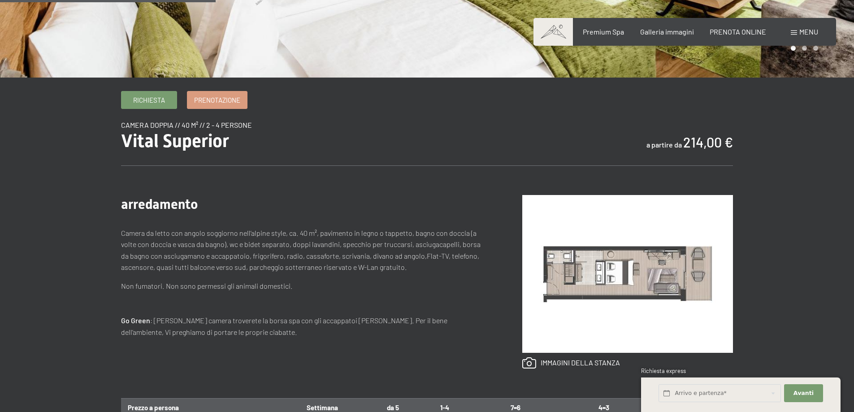
scroll to position [314, 0]
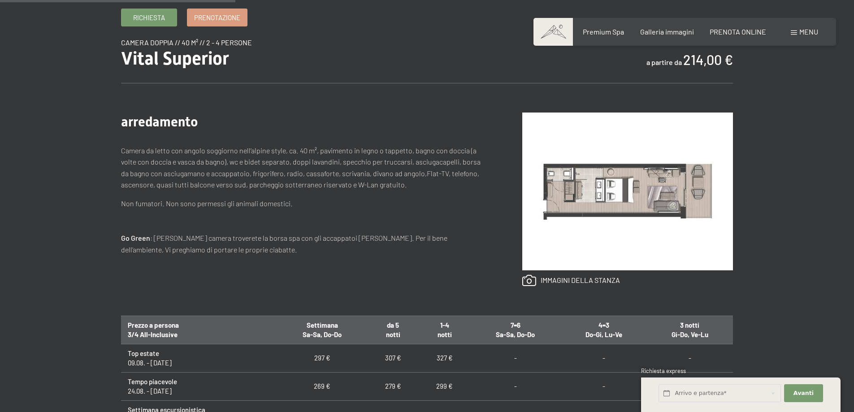
click at [610, 191] on img at bounding box center [627, 192] width 211 height 158
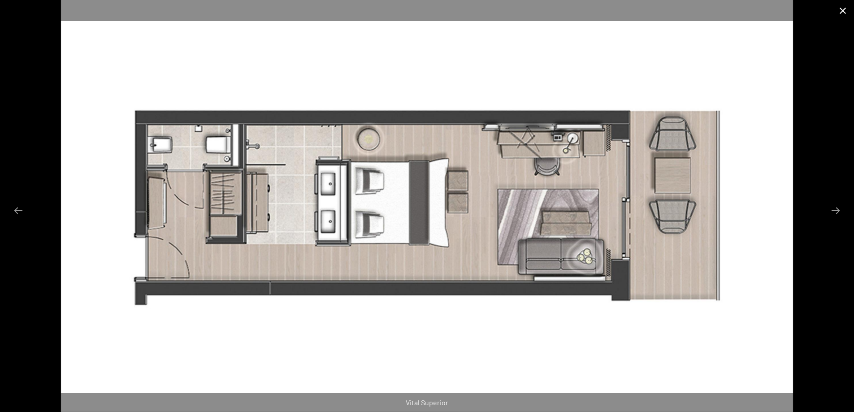
click at [839, 9] on button "Close gallery" at bounding box center [843, 10] width 22 height 21
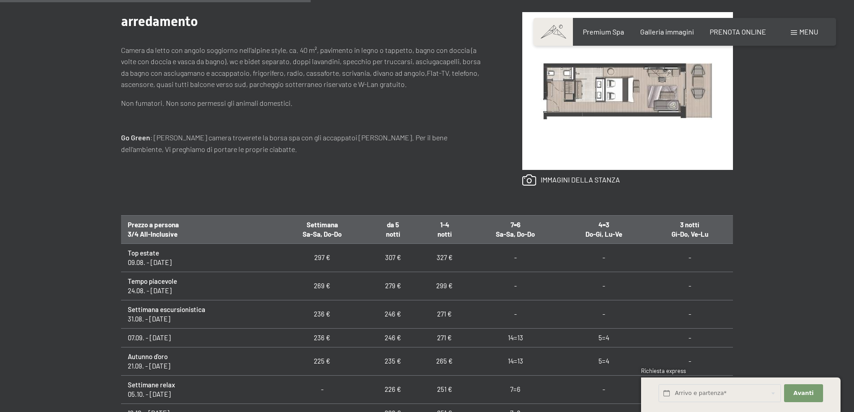
scroll to position [493, 0]
